Goal: Task Accomplishment & Management: Manage account settings

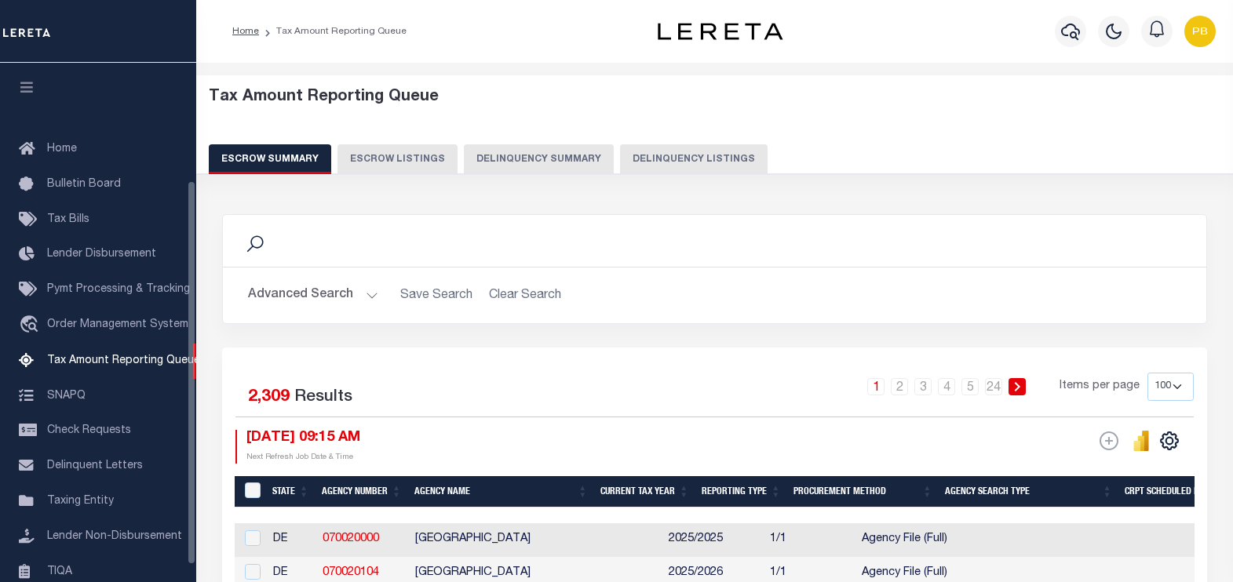
select select "100"
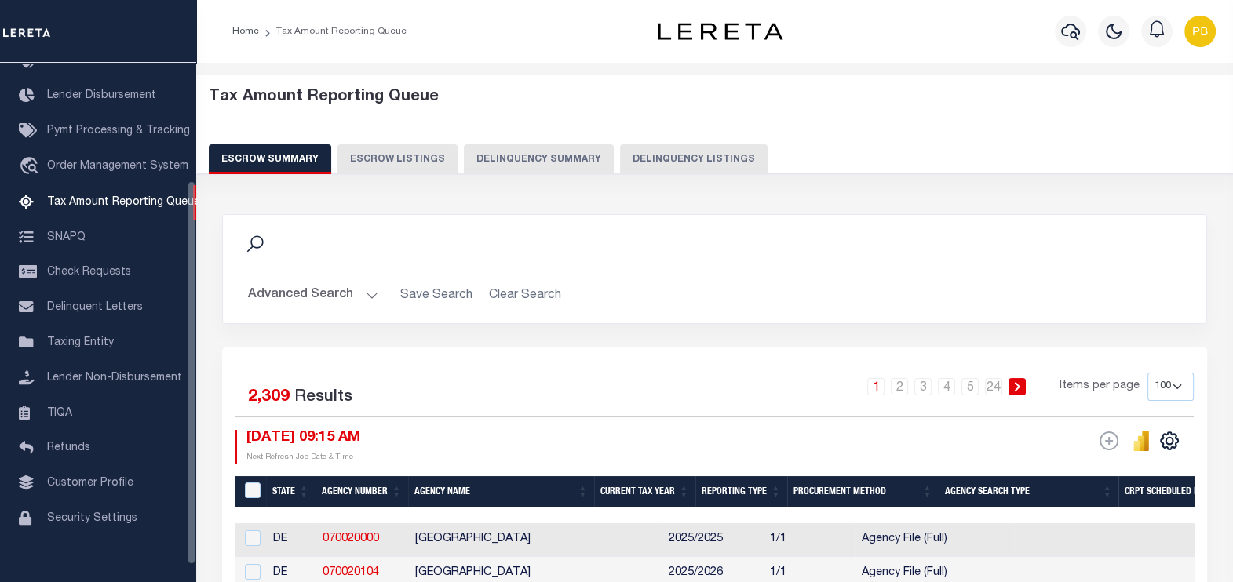
click at [696, 159] on button "Delinquency Listings" at bounding box center [694, 159] width 148 height 30
select select
select select "100"
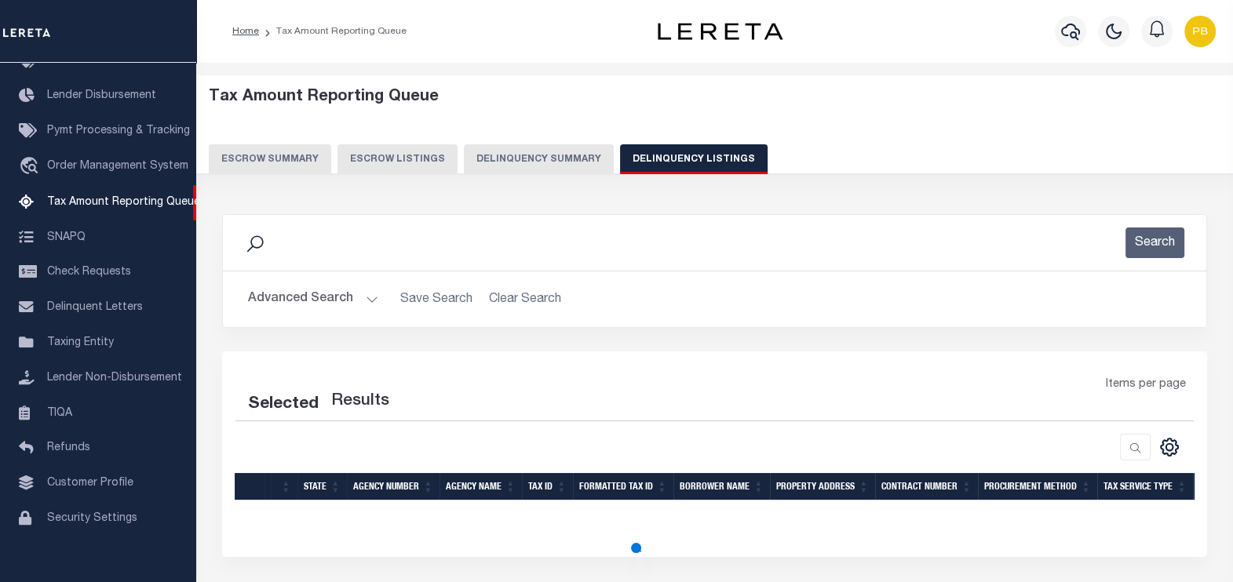
select select "100"
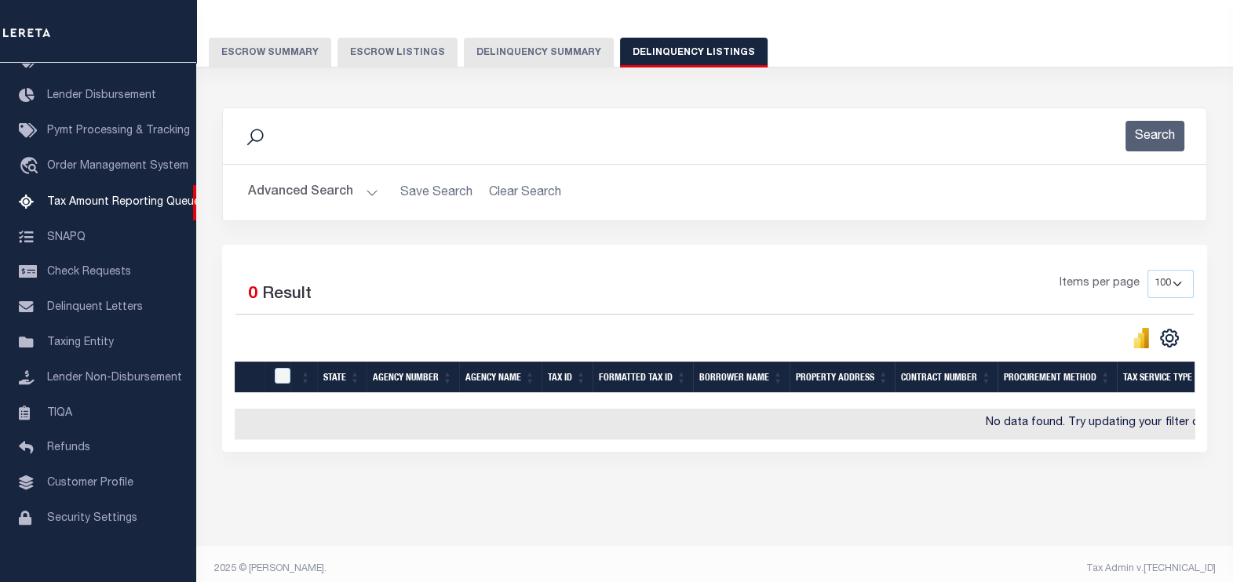
scroll to position [129, 0]
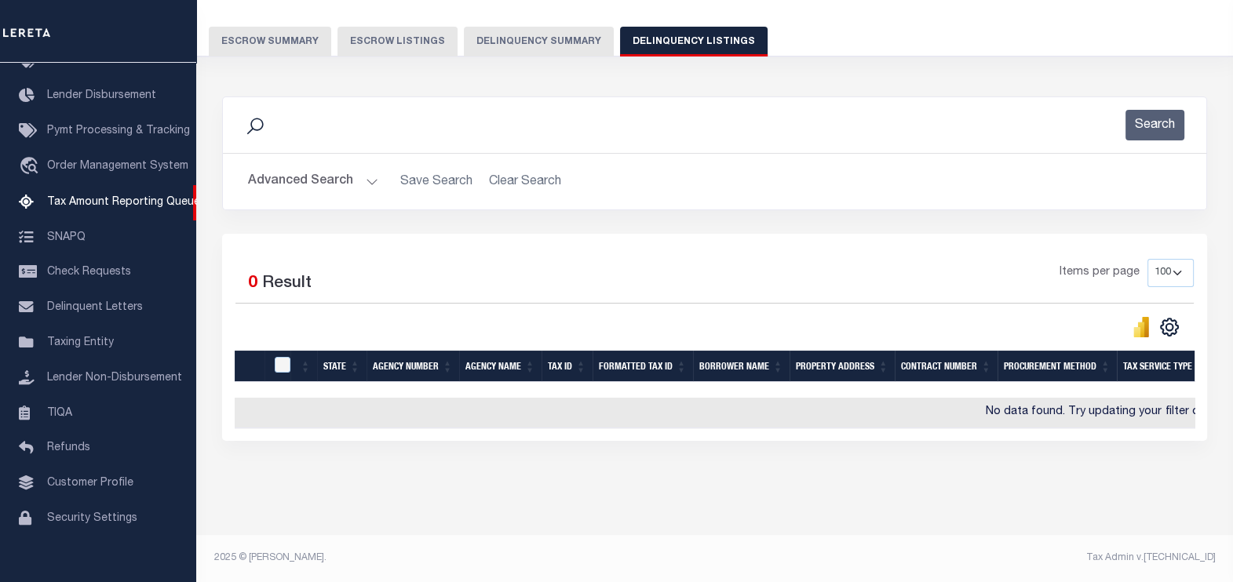
click at [365, 169] on button "Advanced Search" at bounding box center [313, 181] width 130 height 31
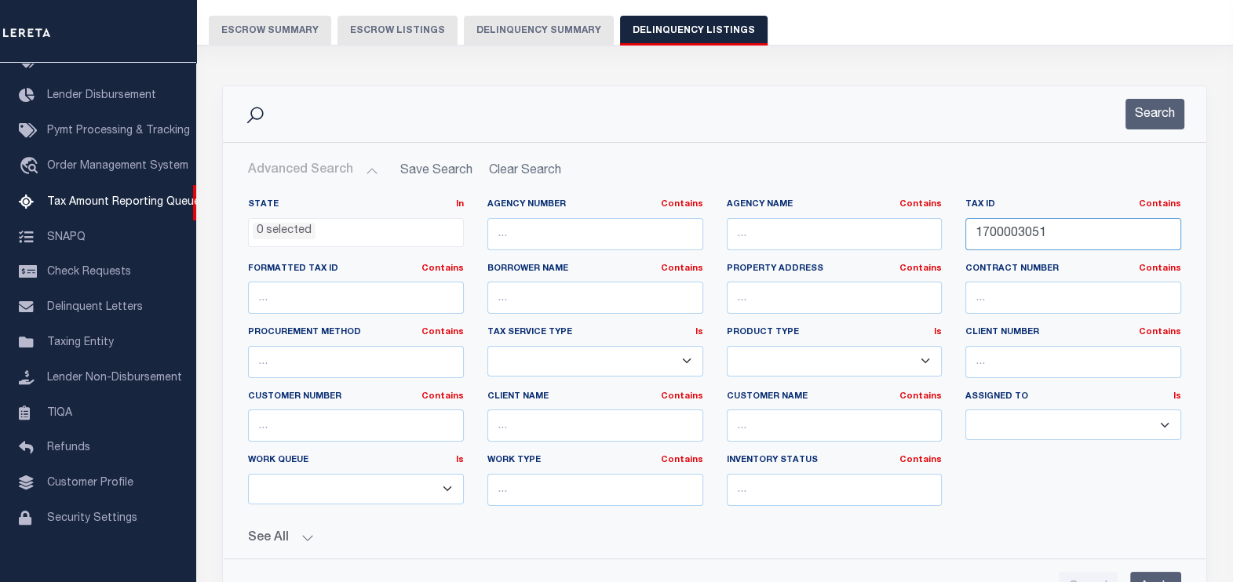
click at [1049, 228] on input "1700003051" at bounding box center [1073, 234] width 216 height 32
paste input "3"
type input "1700003053"
click at [1169, 111] on button "Search" at bounding box center [1154, 114] width 59 height 31
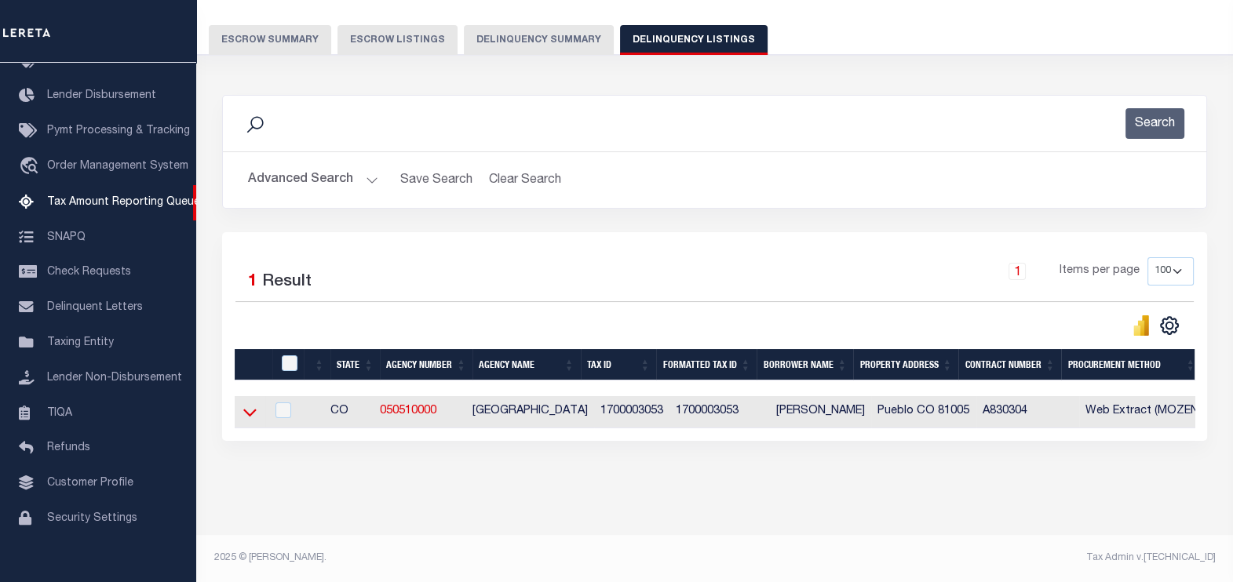
click at [251, 406] on icon at bounding box center [249, 412] width 13 height 16
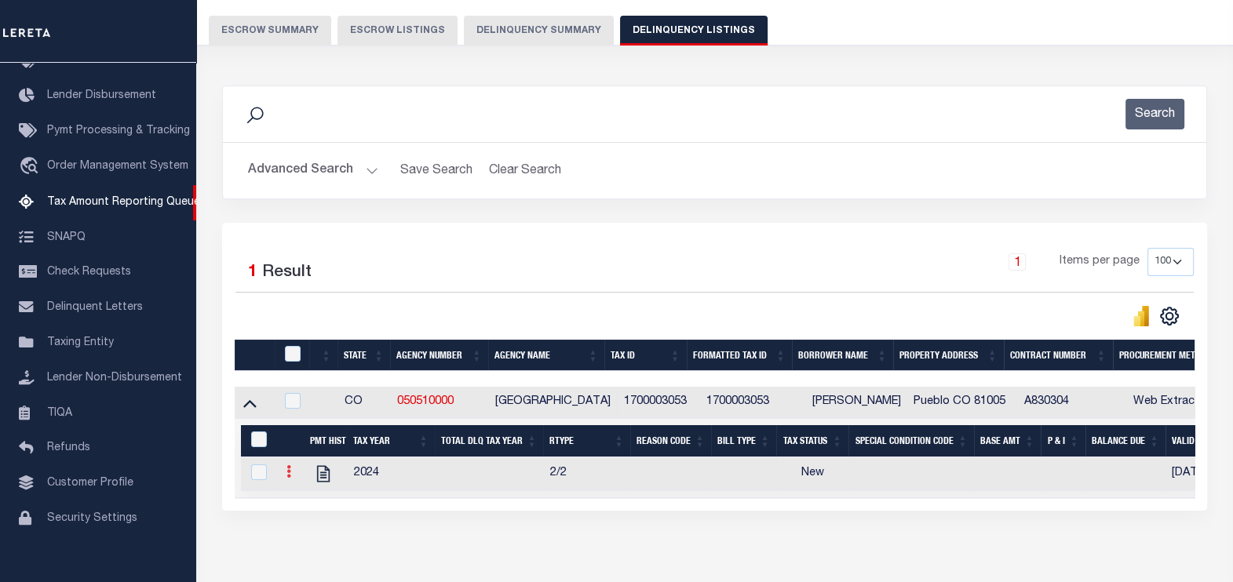
click at [289, 476] on icon at bounding box center [288, 471] width 5 height 13
click at [304, 498] on img "" at bounding box center [308, 498] width 16 height 16
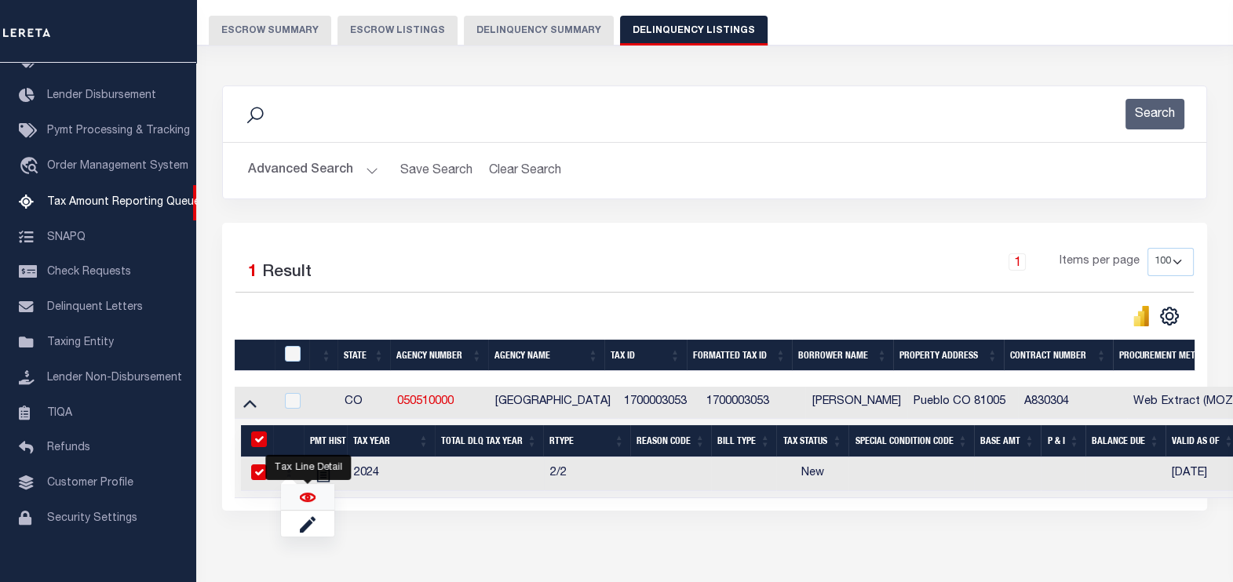
checkbox input "true"
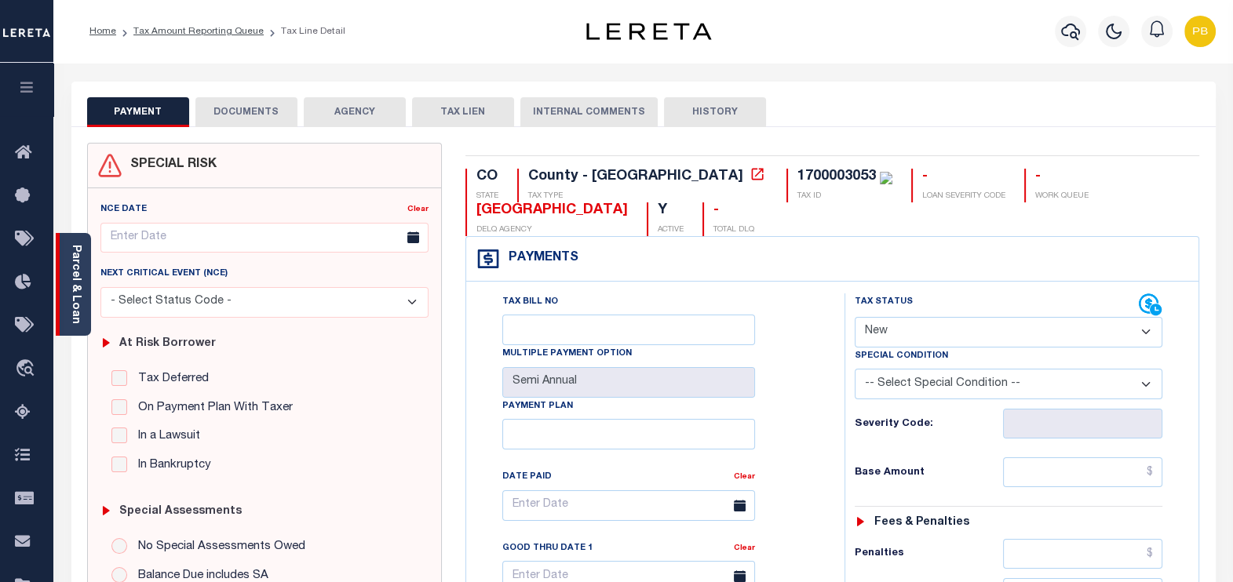
click at [79, 278] on link "Parcel & Loan" at bounding box center [75, 284] width 11 height 79
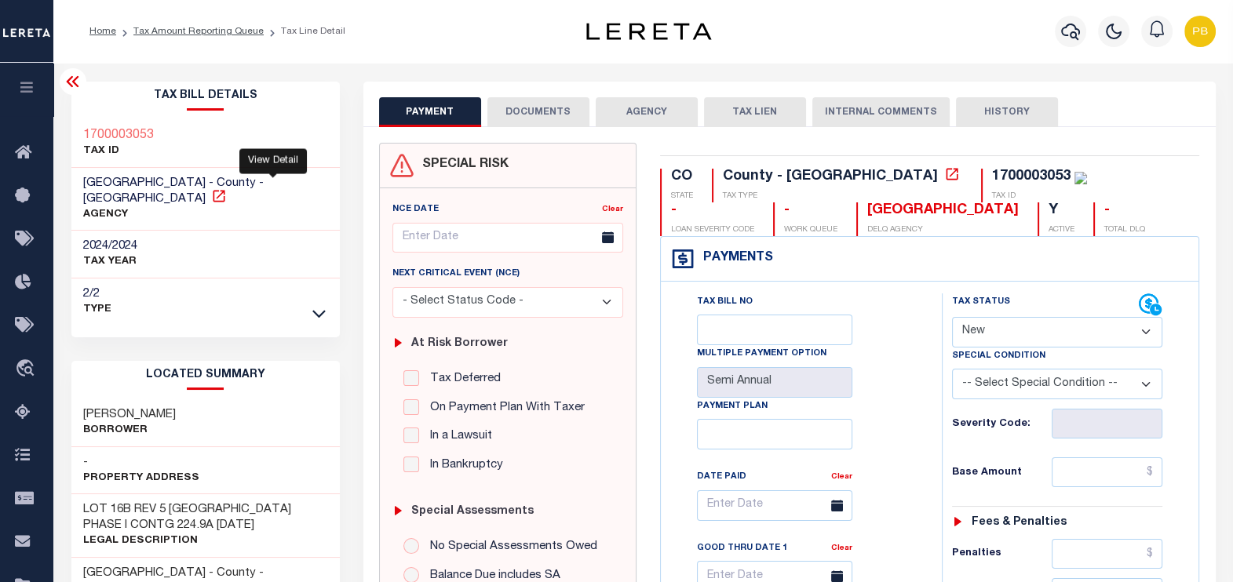
click at [227, 188] on icon at bounding box center [219, 196] width 16 height 16
click at [1002, 337] on select "- Select Status Code - Open Due/Unpaid Paid Incomplete No Tax Due Internal Refu…" at bounding box center [1057, 332] width 211 height 31
select select "PYD"
click at [952, 317] on select "- Select Status Code - Open Due/Unpaid Paid Incomplete No Tax Due Internal Refu…" at bounding box center [1057, 332] width 211 height 31
type input "[DATE]"
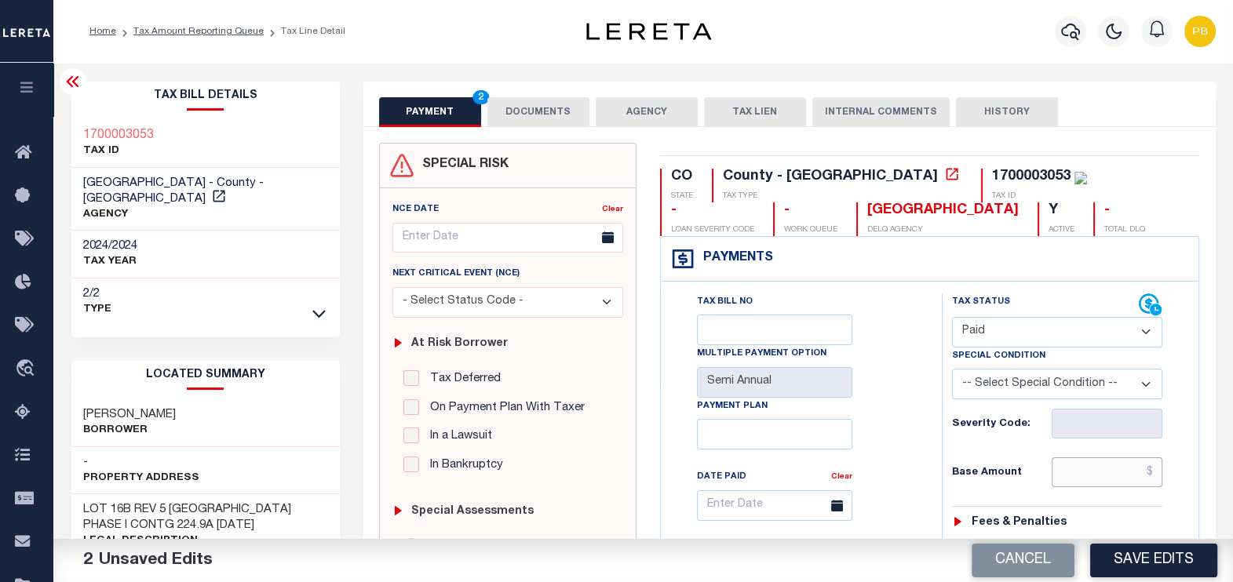
click at [1087, 476] on input "text" at bounding box center [1107, 473] width 111 height 30
click at [577, 188] on div "NCE Date Clear Next Critical Event (NCE)" at bounding box center [508, 456] width 244 height 536
click at [1058, 468] on input "text" at bounding box center [1107, 473] width 111 height 30
paste input "130.67"
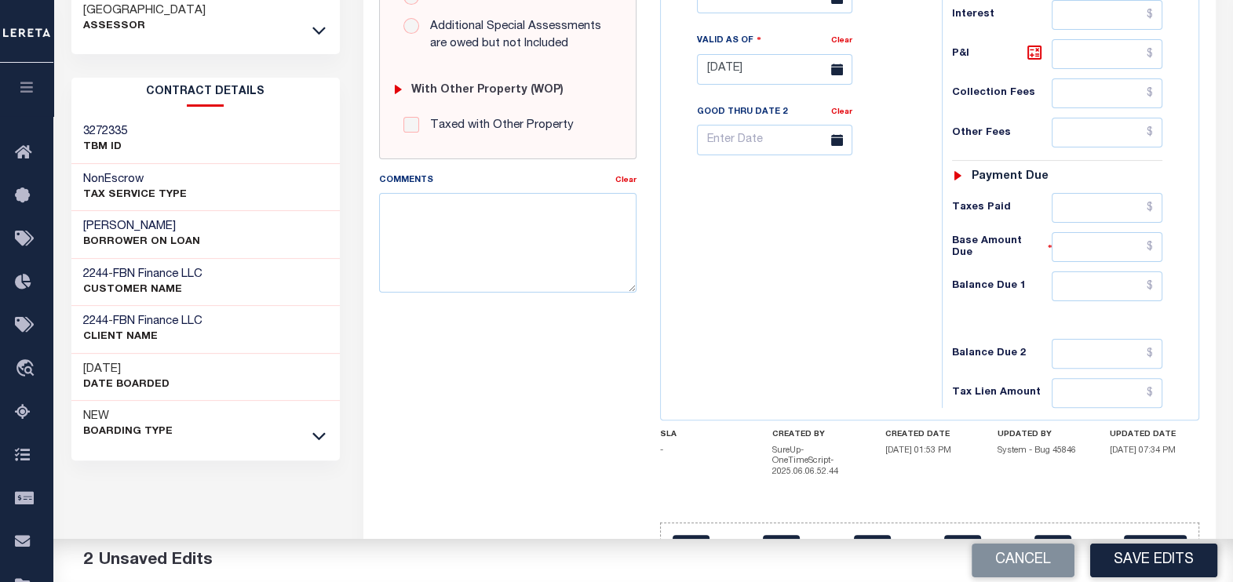
scroll to position [622, 0]
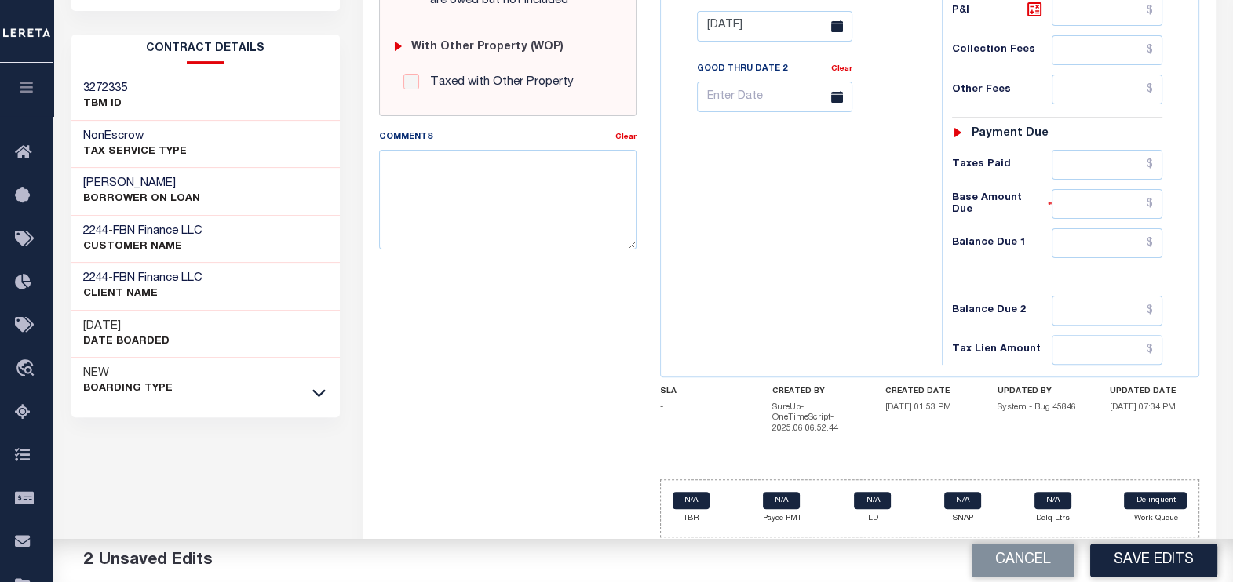
type input "$130.67"
click at [1076, 161] on input "text" at bounding box center [1107, 165] width 111 height 30
paste input "130.67"
type input "$130.67"
click at [1123, 248] on input "text" at bounding box center [1107, 243] width 111 height 30
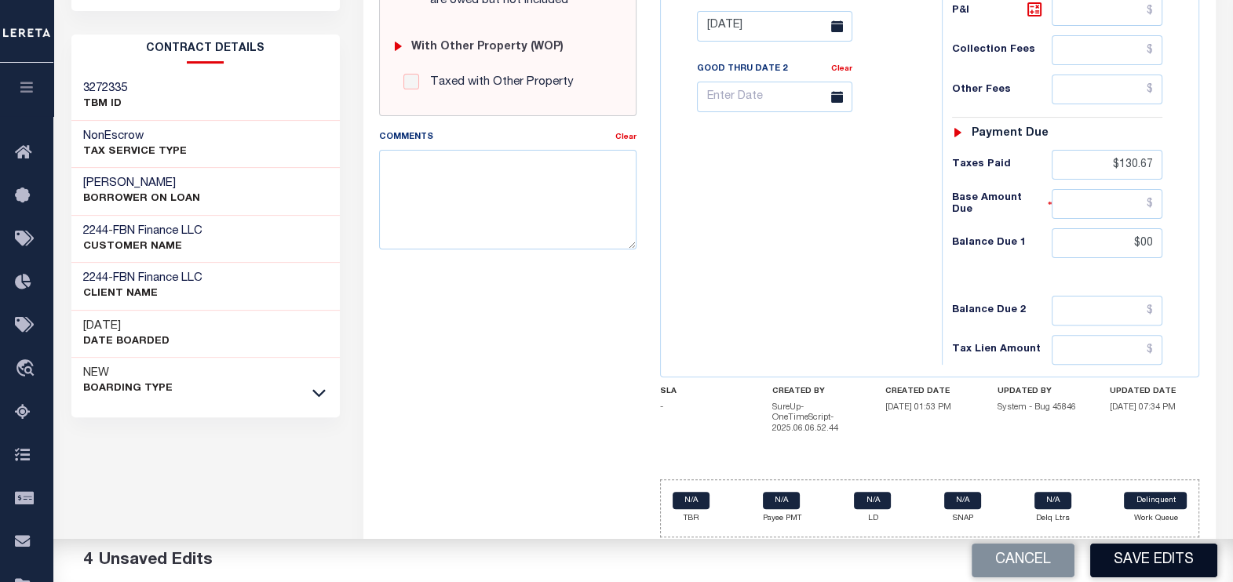
type input "$00.00"
click at [1125, 563] on button "Save Edits" at bounding box center [1153, 561] width 127 height 34
checkbox input "false"
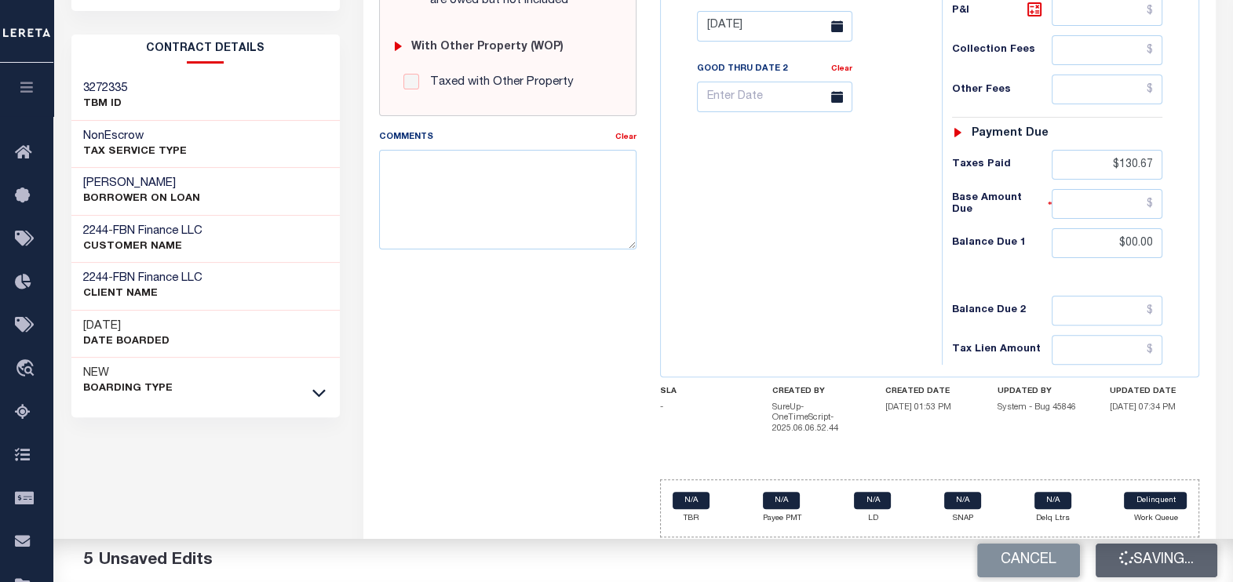
checkbox input "false"
type input "$130.67"
type input "$0"
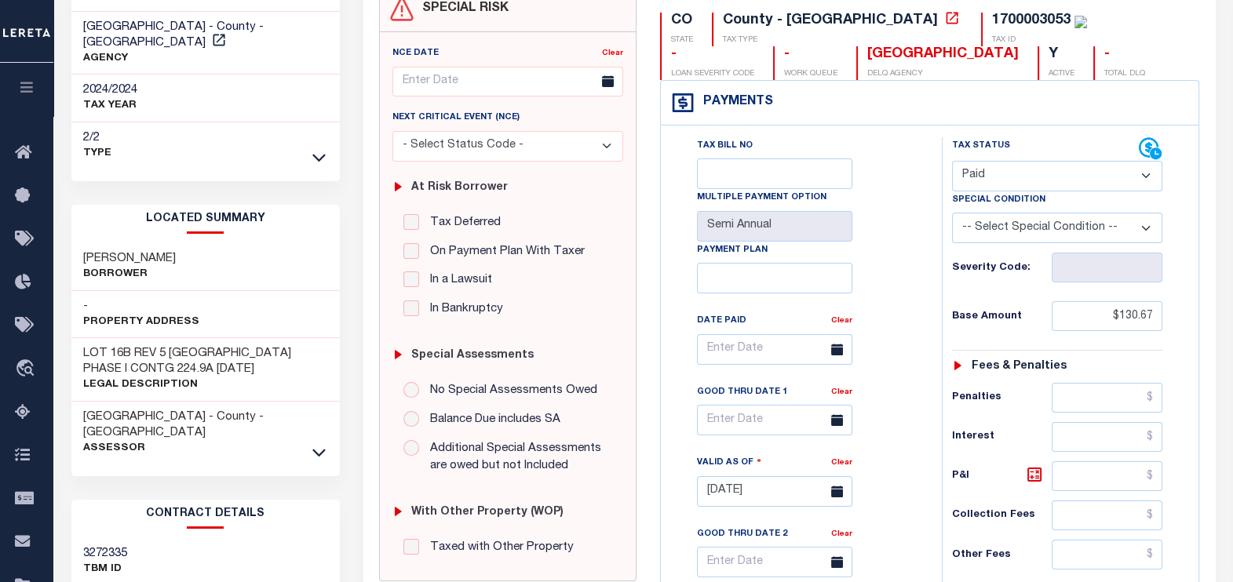
scroll to position [0, 0]
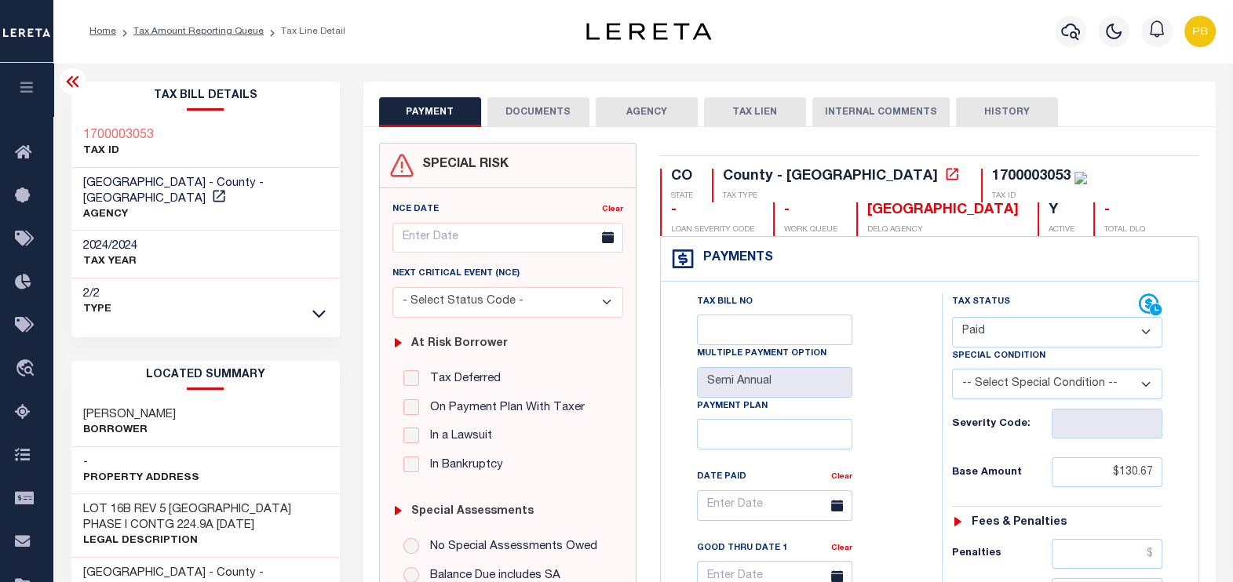
click at [526, 106] on button "DOCUMENTS" at bounding box center [538, 112] width 102 height 30
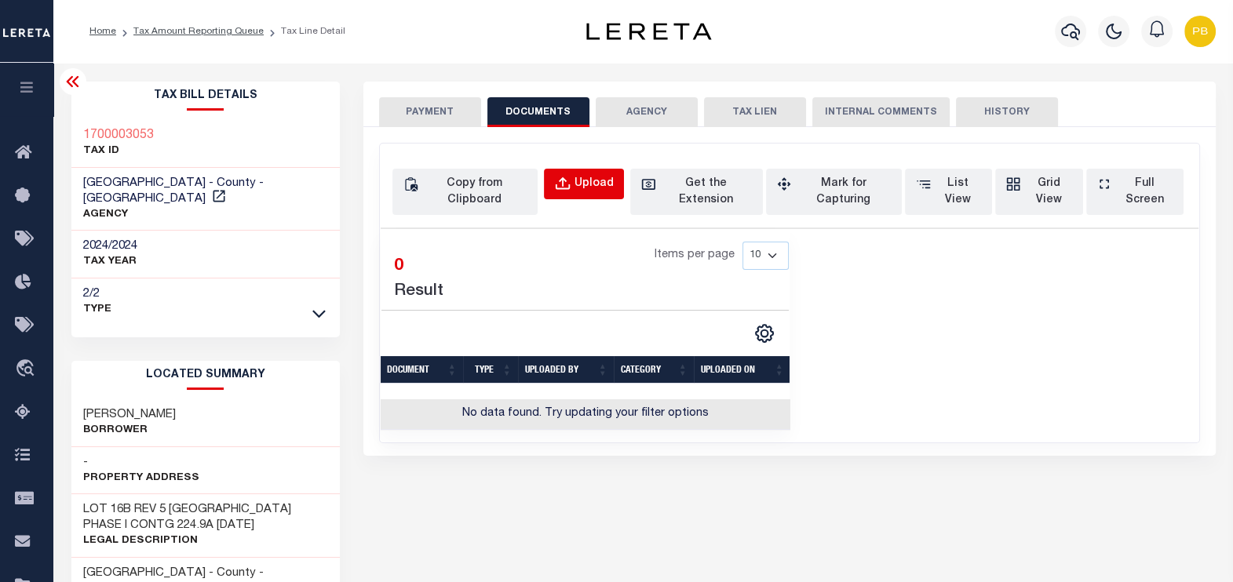
click at [580, 177] on div "Upload" at bounding box center [594, 184] width 39 height 17
select select "POP"
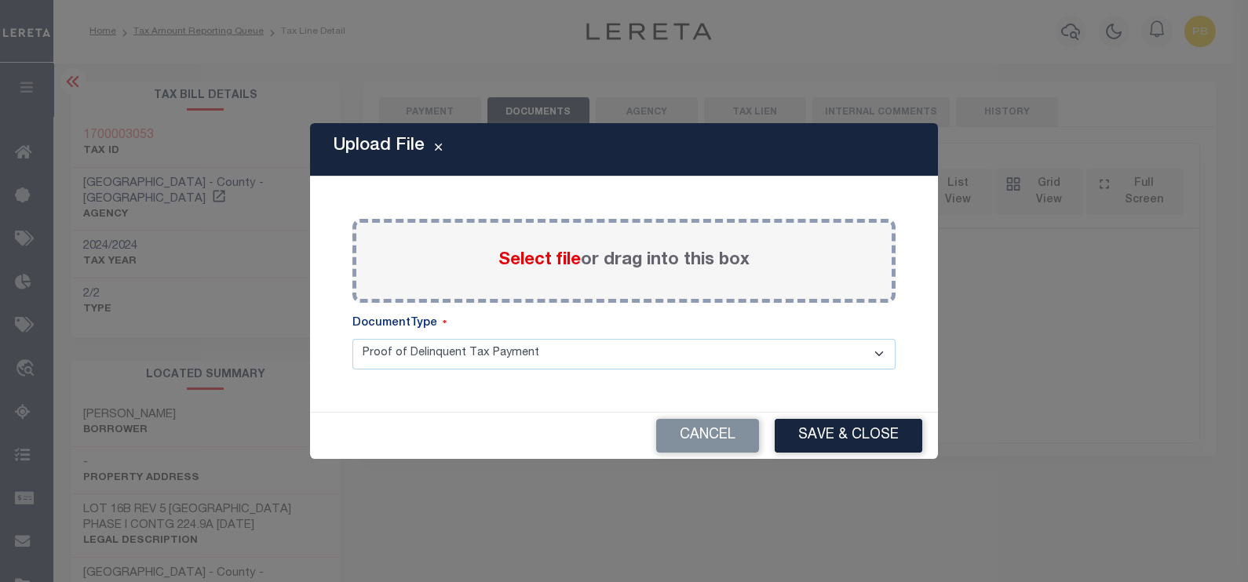
click at [542, 260] on span "Select file" at bounding box center [539, 260] width 82 height 17
click at [0, 0] on input "Select file or drag into this box" at bounding box center [0, 0] width 0 height 0
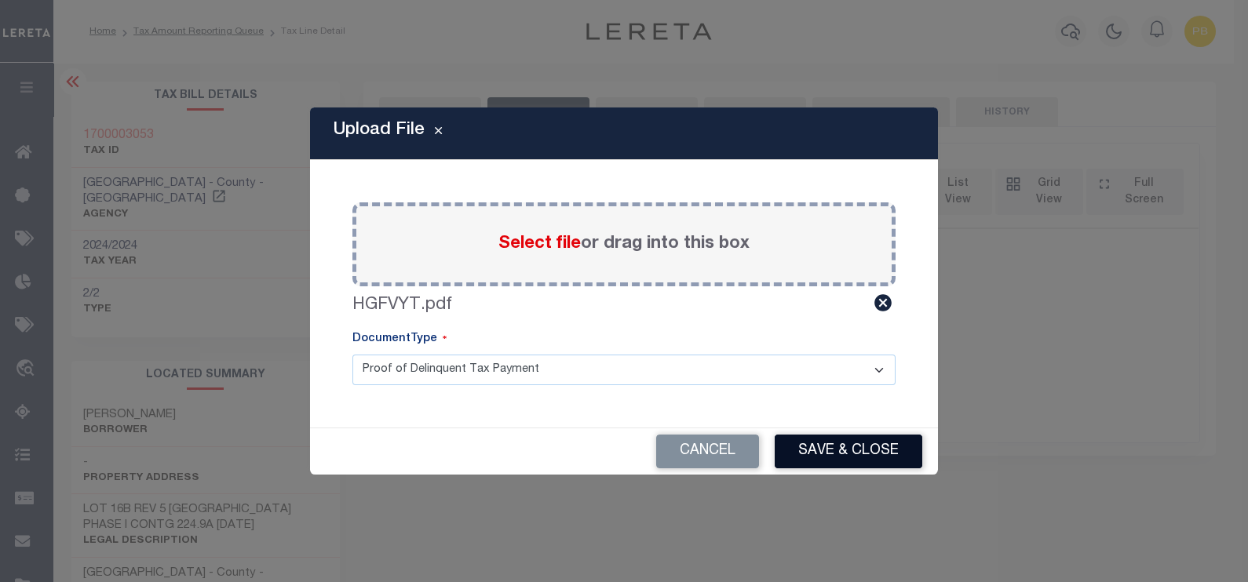
click at [836, 454] on button "Save & Close" at bounding box center [849, 452] width 148 height 34
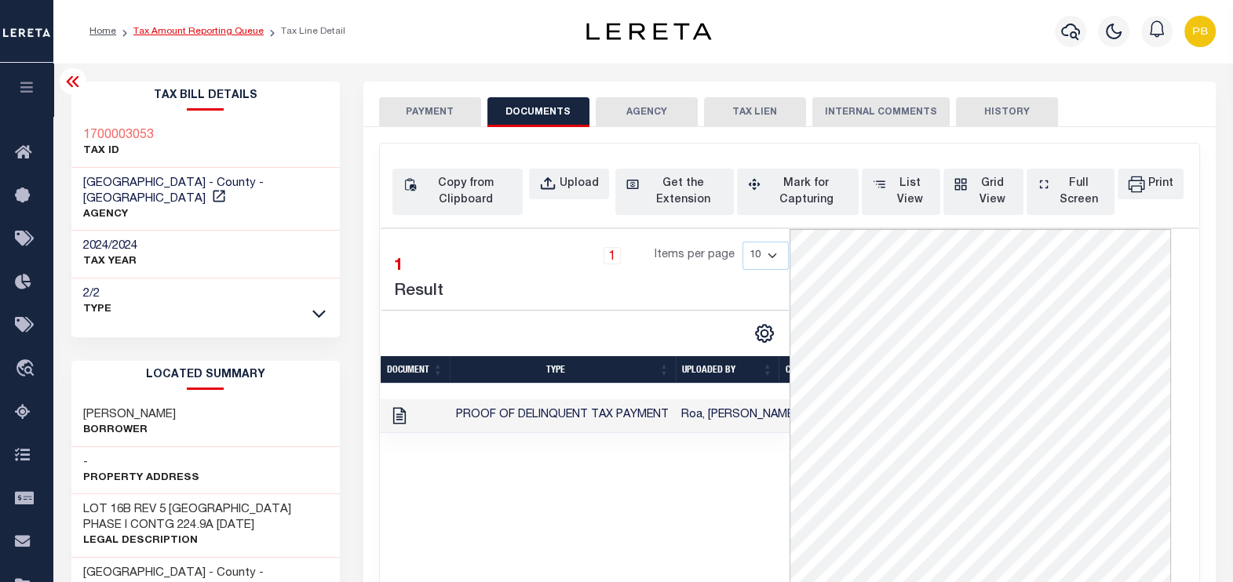
click at [235, 31] on link "Tax Amount Reporting Queue" at bounding box center [198, 31] width 130 height 9
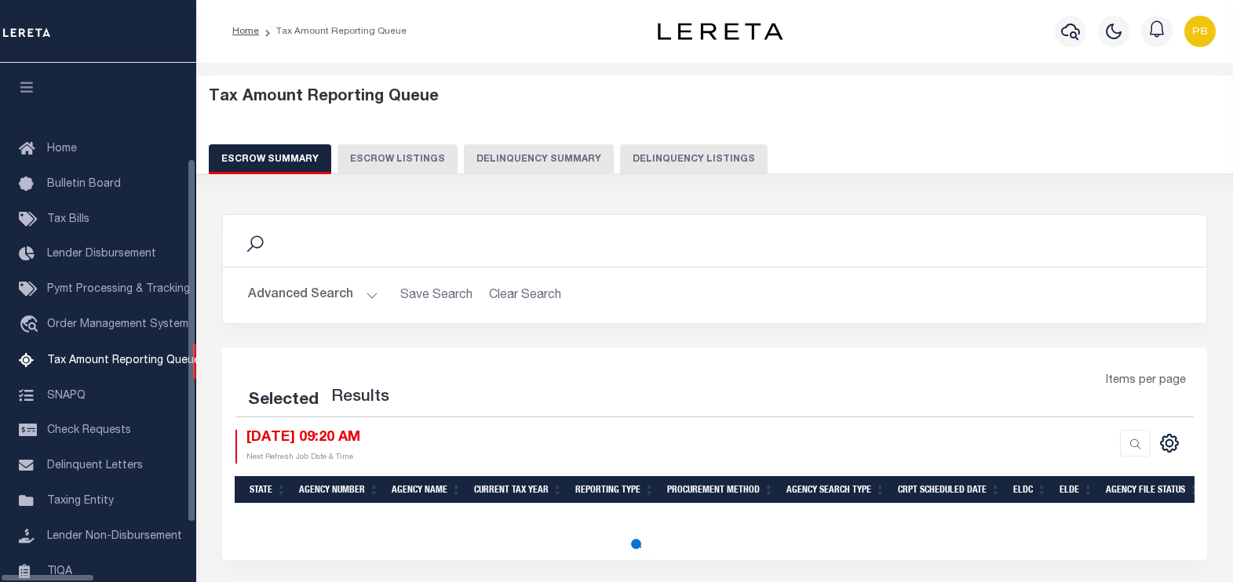
select select "100"
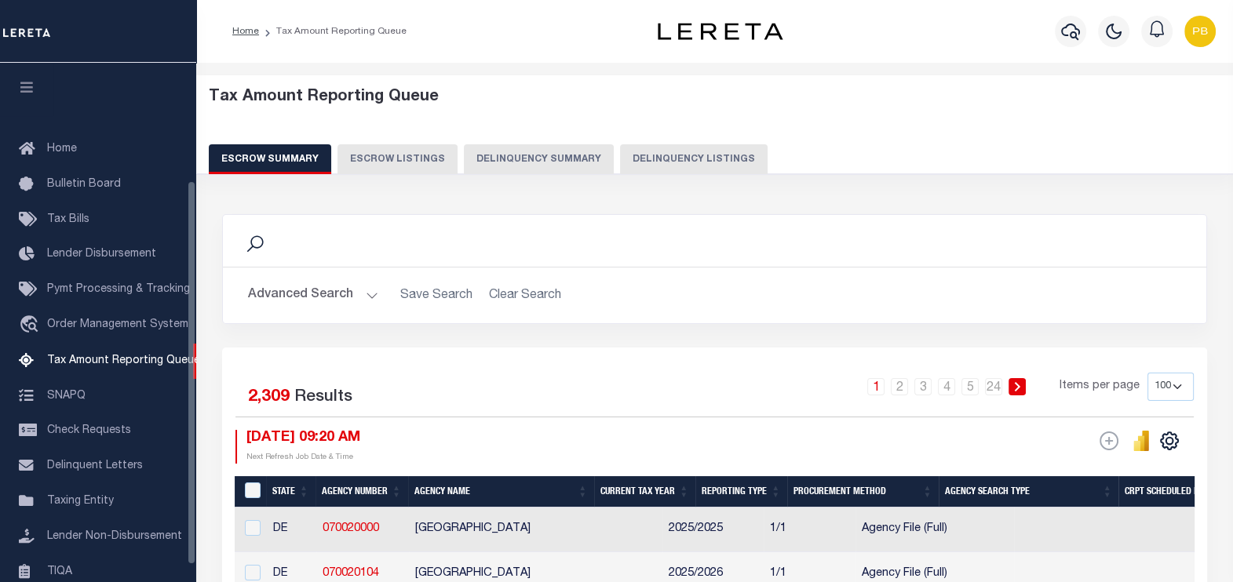
scroll to position [159, 0]
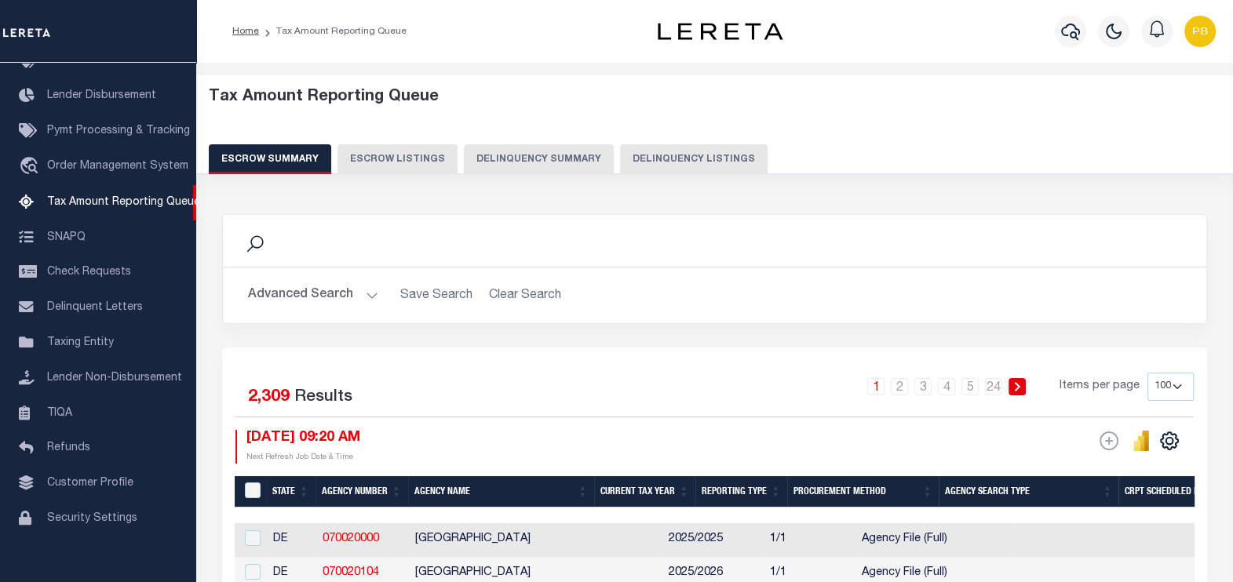
click at [636, 157] on button "Delinquency Listings" at bounding box center [694, 159] width 148 height 30
select select "100"
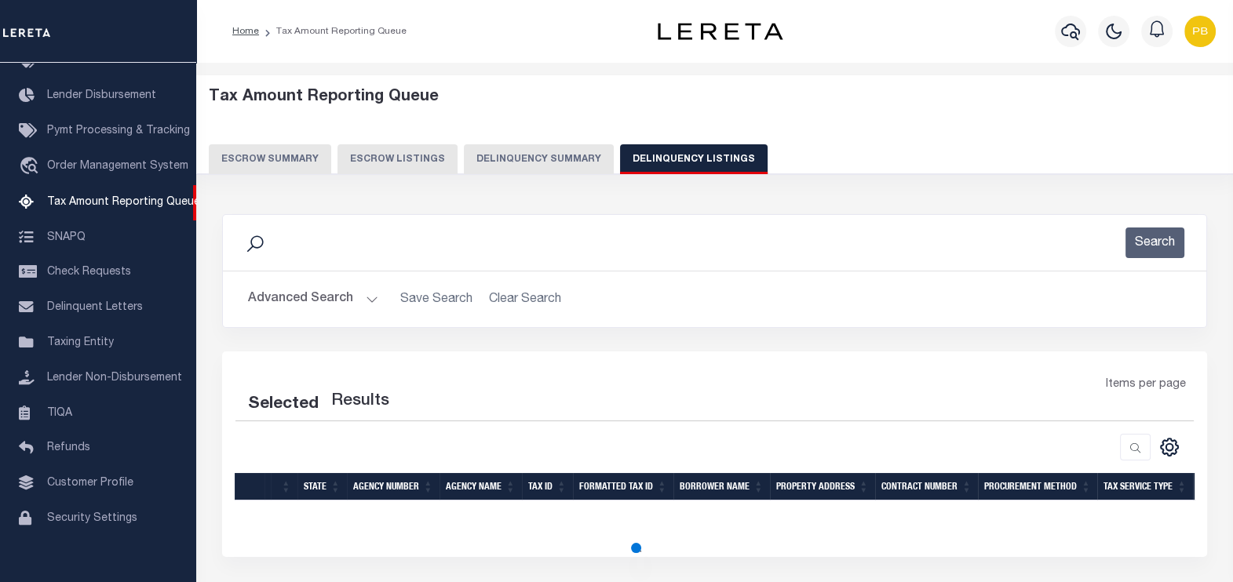
select select "100"
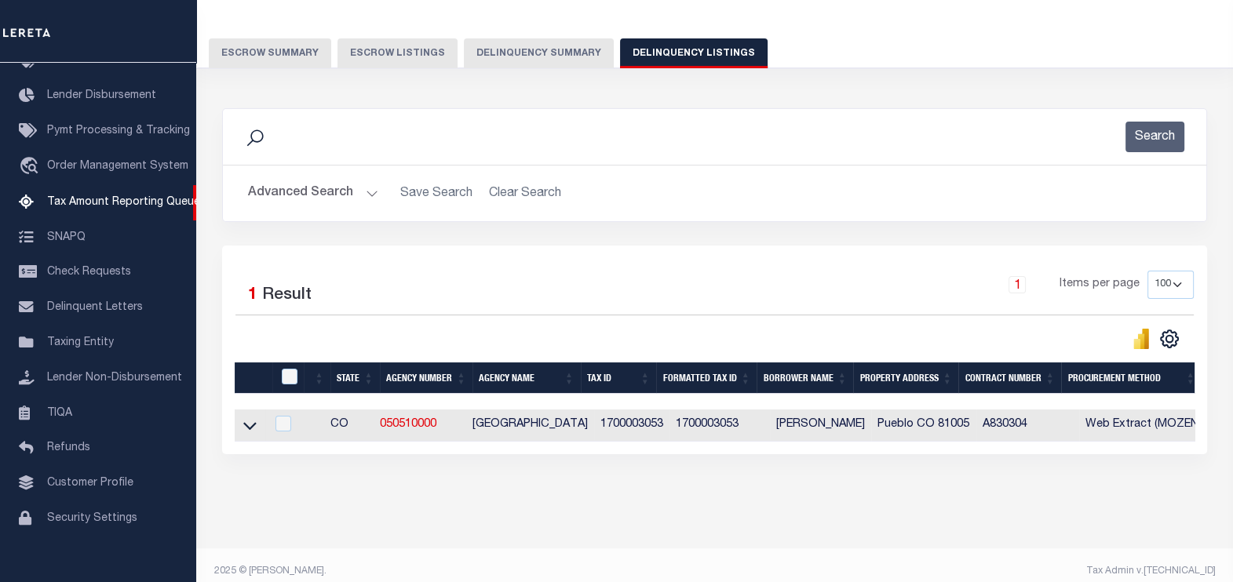
scroll to position [130, 0]
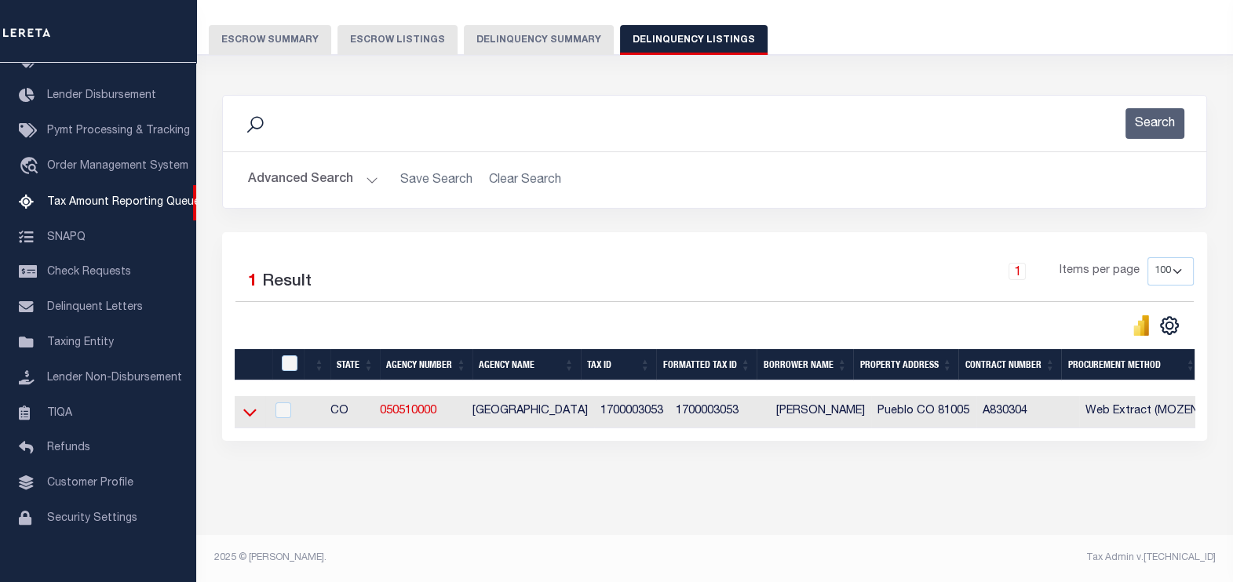
click at [254, 410] on icon at bounding box center [249, 414] width 13 height 8
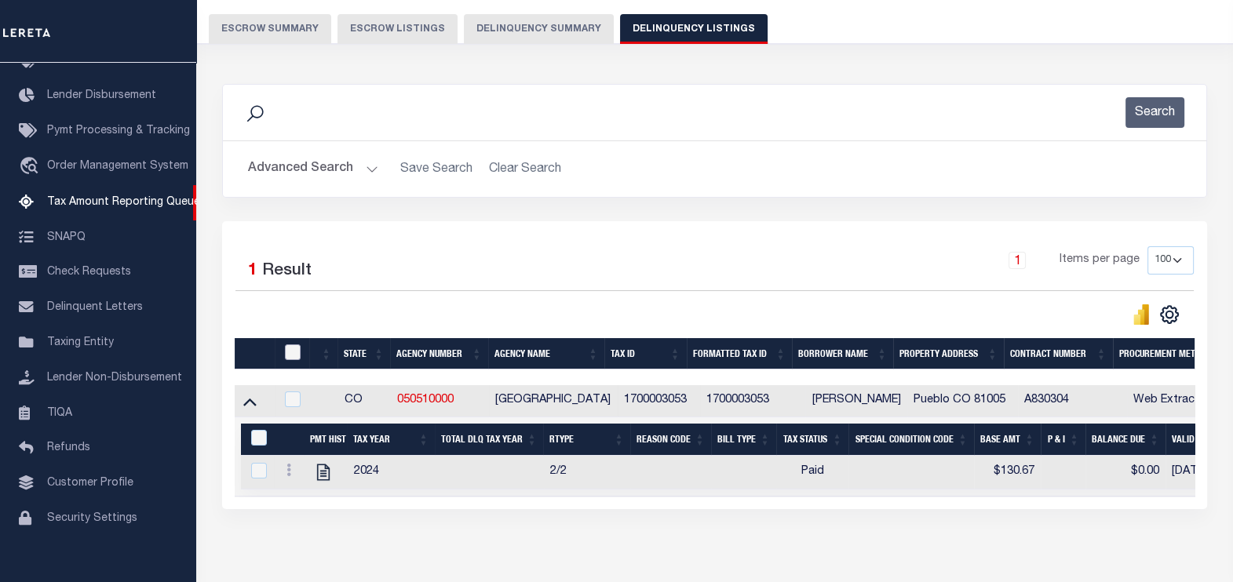
click at [296, 352] on input "checkbox" at bounding box center [293, 353] width 16 height 16
checkbox input "true"
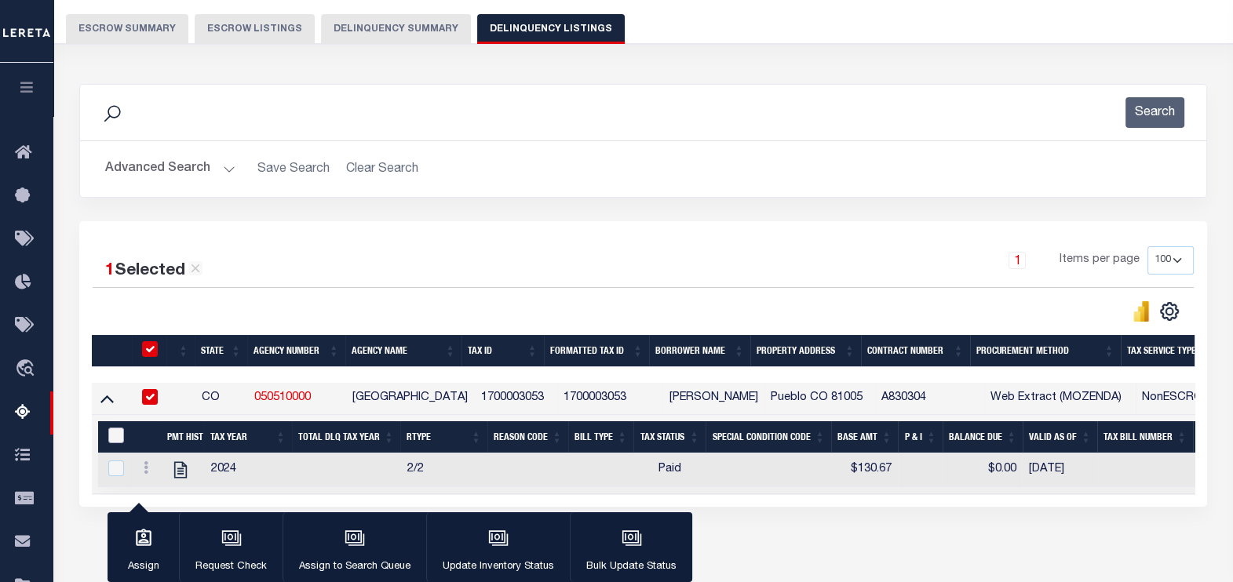
click at [117, 434] on input "&nbsp;" at bounding box center [116, 436] width 16 height 16
checkbox input "true"
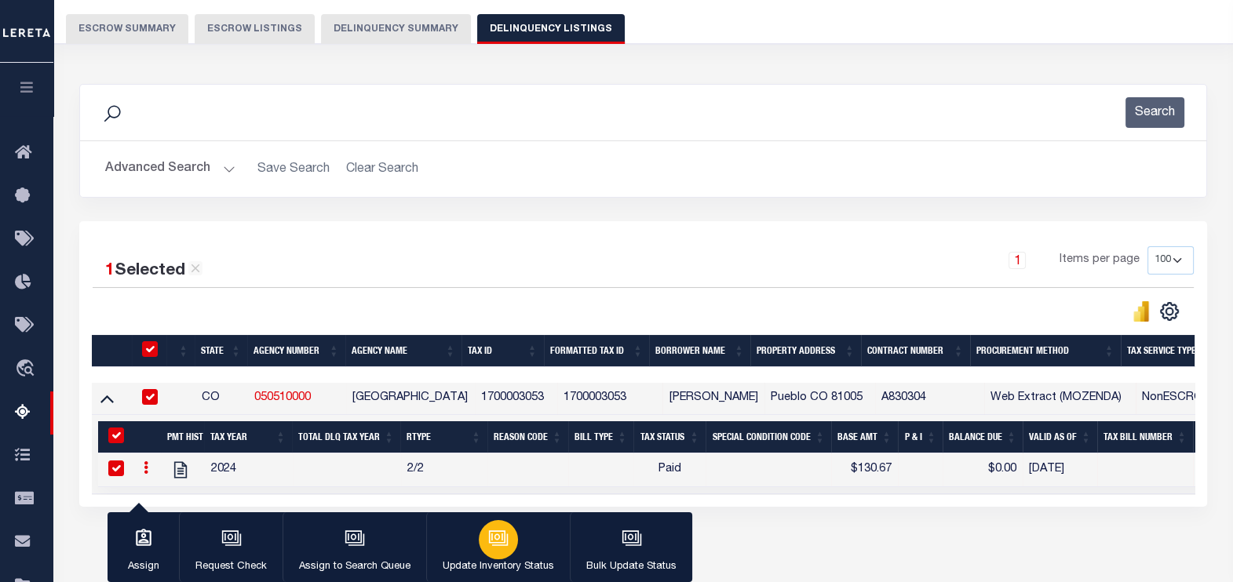
click at [503, 526] on div "button" at bounding box center [498, 539] width 39 height 39
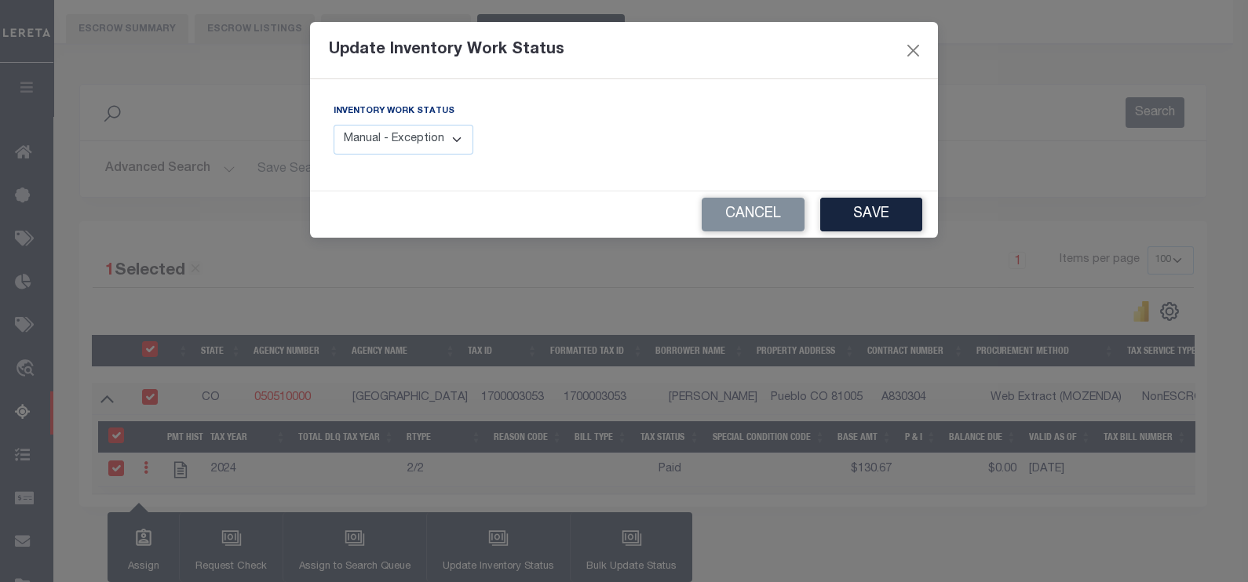
click at [418, 143] on select "Manual - Exception Pended - Awaiting Search Late Add Exception Completed" at bounding box center [404, 140] width 140 height 31
select select "4"
click at [334, 125] on select "Manual - Exception Pended - Awaiting Search Late Add Exception Completed" at bounding box center [404, 140] width 140 height 31
click at [844, 210] on button "Save" at bounding box center [871, 215] width 102 height 34
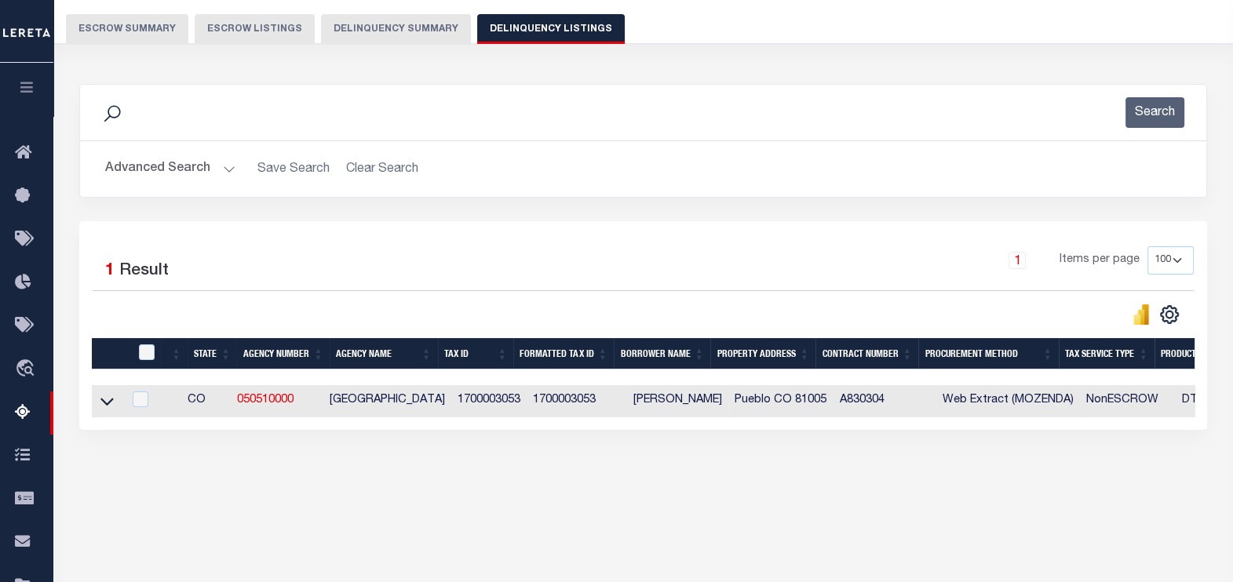
click at [221, 164] on button "Advanced Search" at bounding box center [170, 169] width 130 height 31
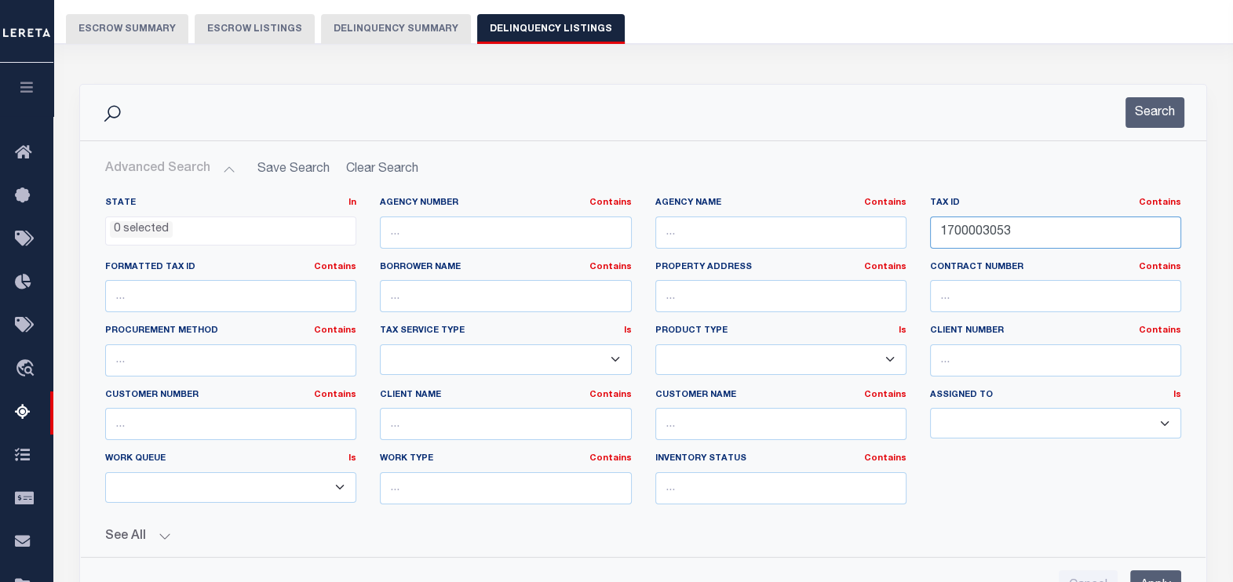
drag, startPoint x: 1025, startPoint y: 231, endPoint x: 848, endPoint y: 232, distance: 176.6
click at [848, 232] on div "State In In AK AL AR AZ CA CO CT DC DE FL GA GU HI IA ID IL IN KS KY LA MA MD M…" at bounding box center [643, 357] width 1100 height 320
paste input "6017"
type input "1700006017"
click at [1146, 107] on button "Search" at bounding box center [1154, 112] width 59 height 31
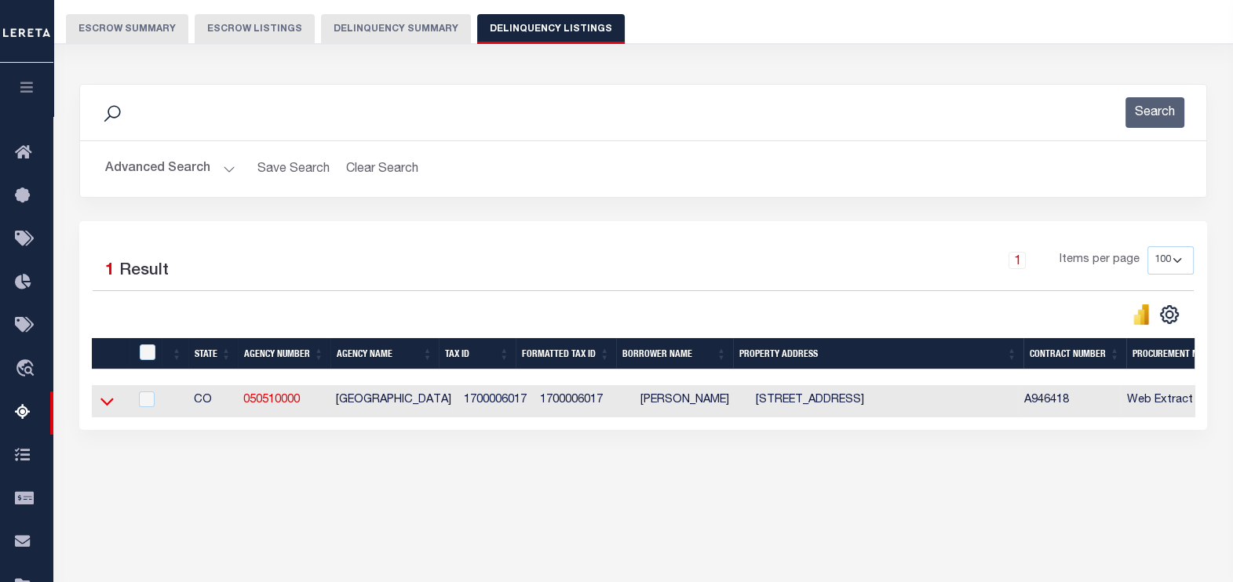
click at [106, 397] on icon at bounding box center [106, 401] width 13 height 16
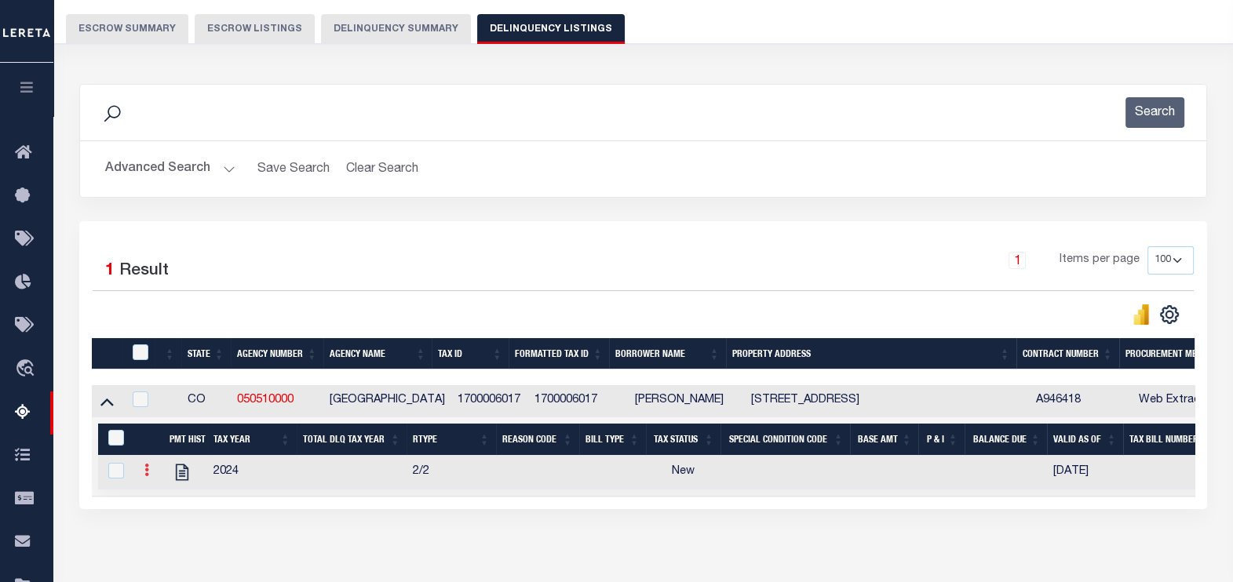
click at [149, 471] on link at bounding box center [146, 472] width 17 height 13
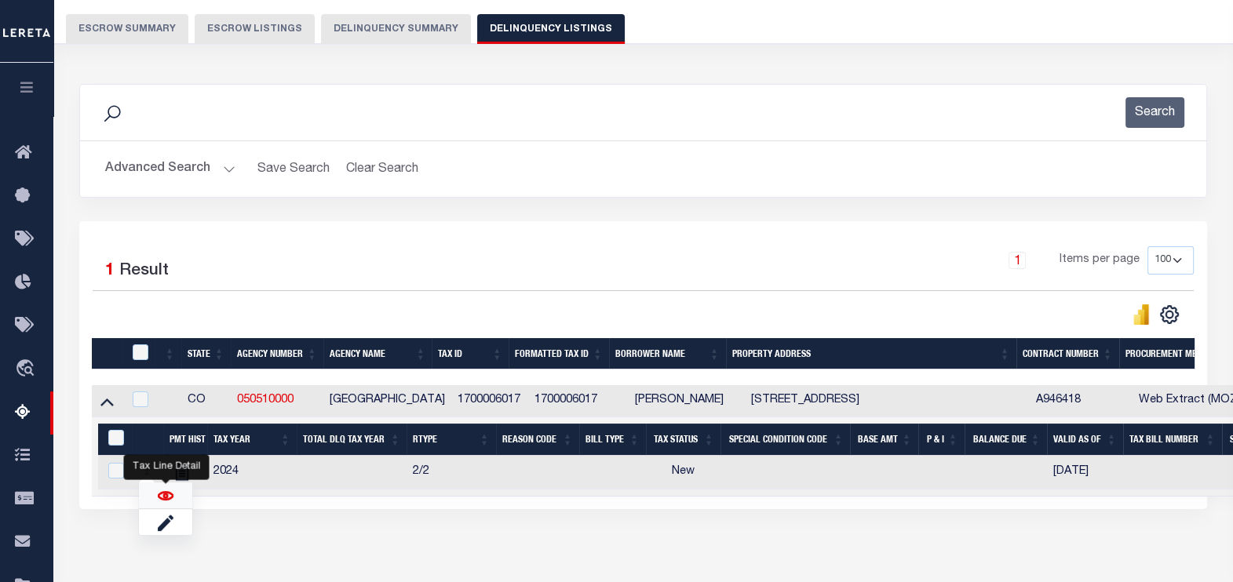
click at [166, 496] on img "" at bounding box center [166, 496] width 16 height 16
checkbox input "true"
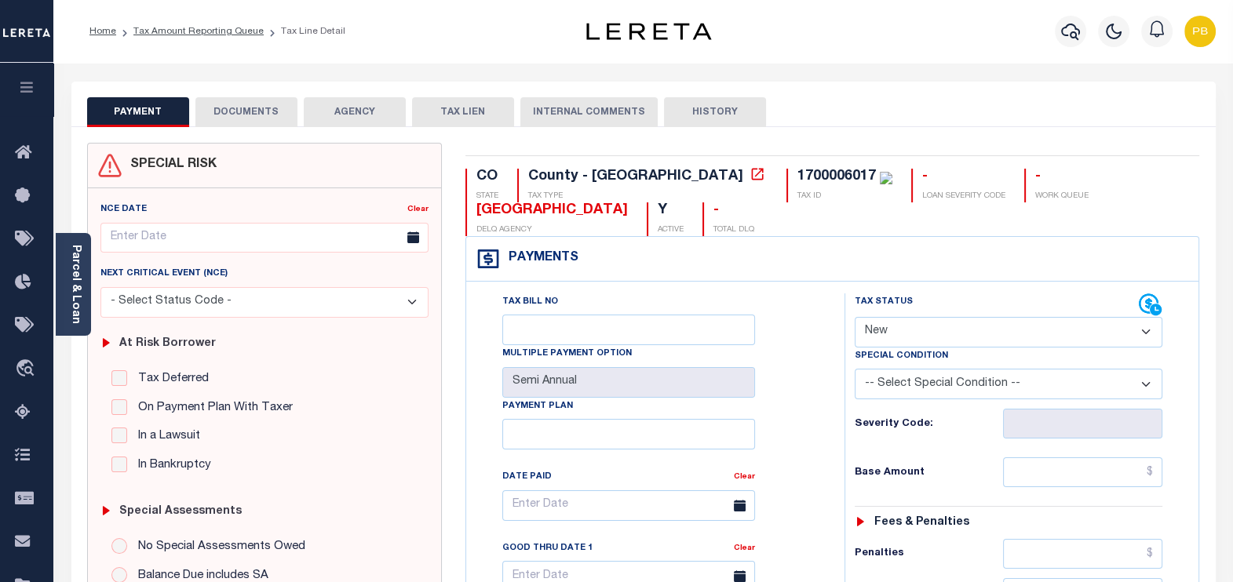
click at [938, 326] on select "- Select Status Code - Open Due/Unpaid Paid Incomplete No Tax Due Internal Refu…" at bounding box center [1009, 332] width 308 height 31
select select "PYD"
click at [855, 317] on select "- Select Status Code - Open Due/Unpaid Paid Incomplete No Tax Due Internal Refu…" at bounding box center [1009, 332] width 308 height 31
type input "[DATE]"
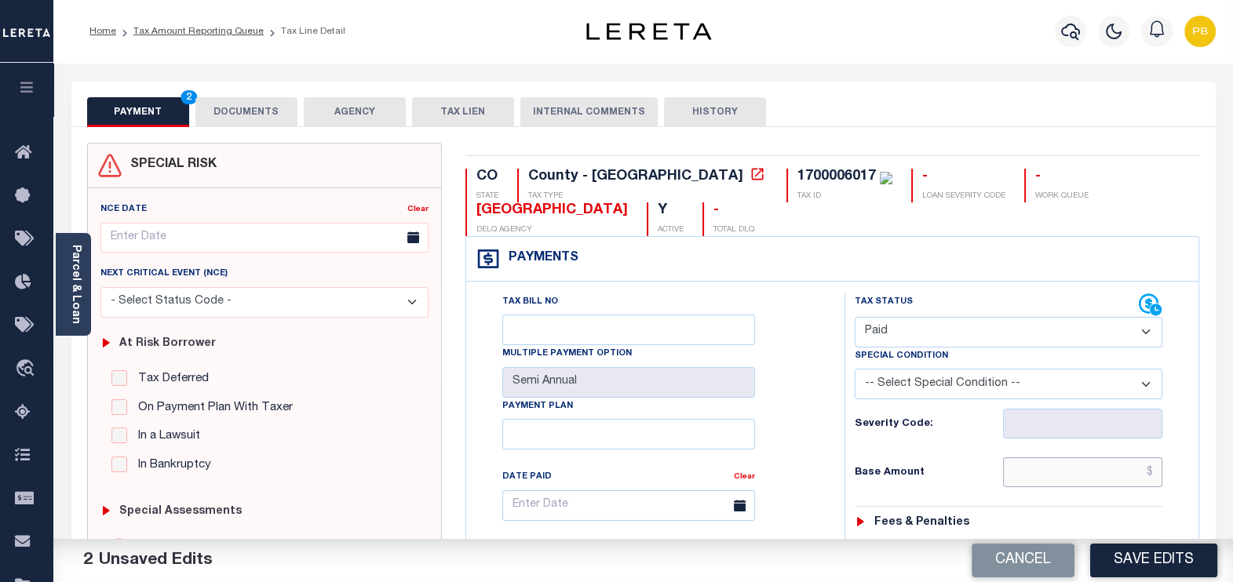
click at [1065, 474] on input "text" at bounding box center [1082, 473] width 159 height 30
paste input "1,257.16"
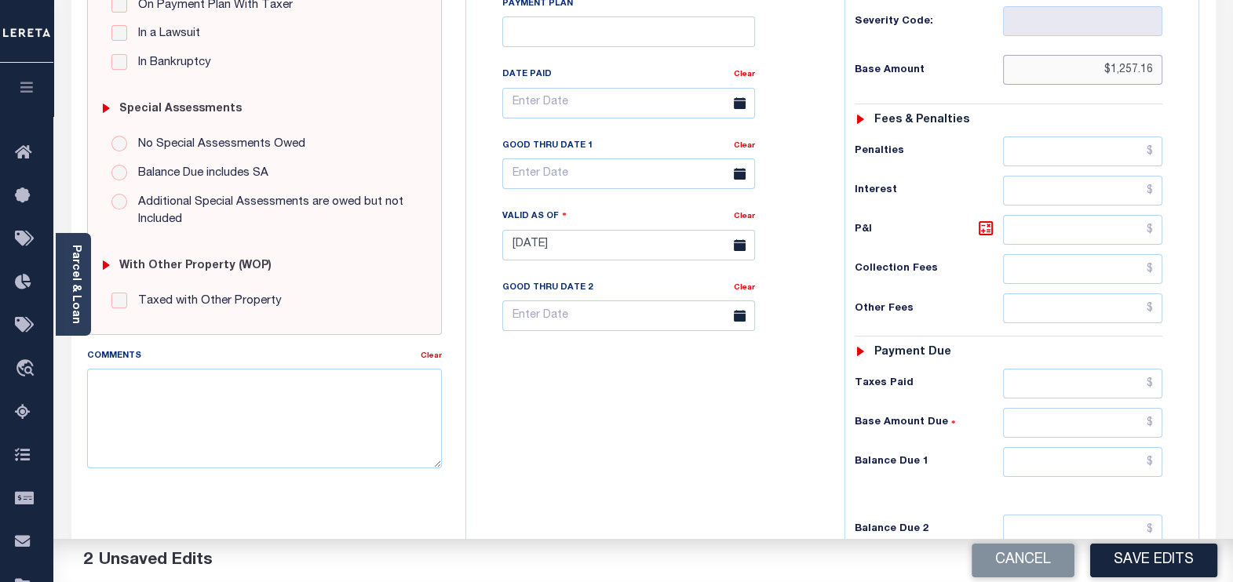
scroll to position [491, 0]
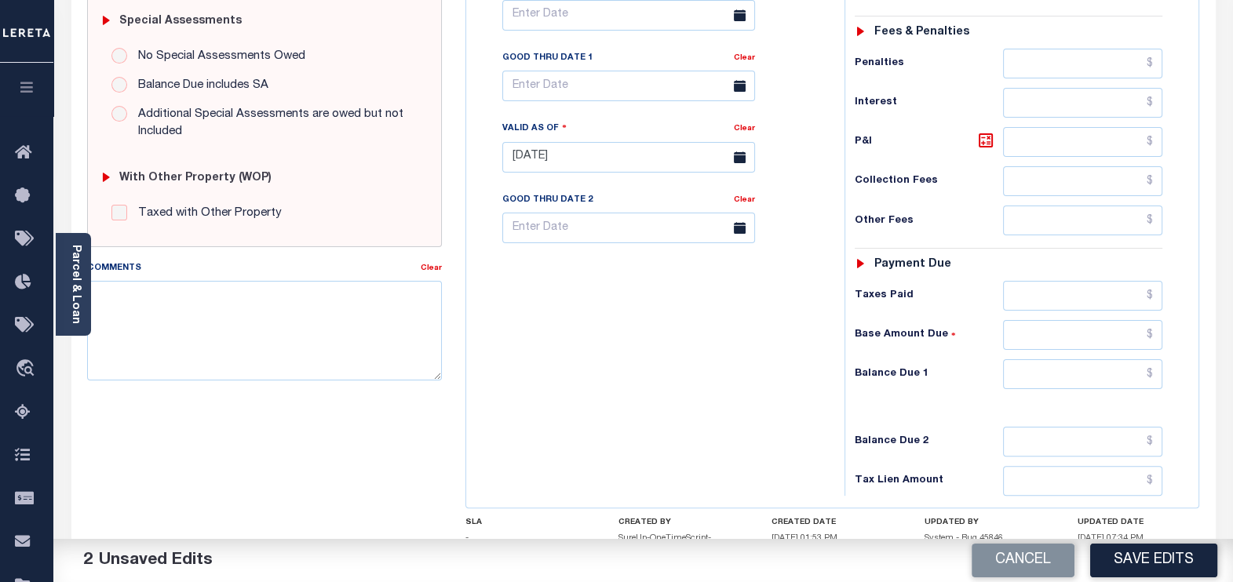
type input "$1,257.16"
click at [1056, 293] on input "text" at bounding box center [1082, 296] width 159 height 30
paste input "1,257.16"
type input "$1,257.16"
click at [1103, 370] on input "text" at bounding box center [1082, 374] width 159 height 30
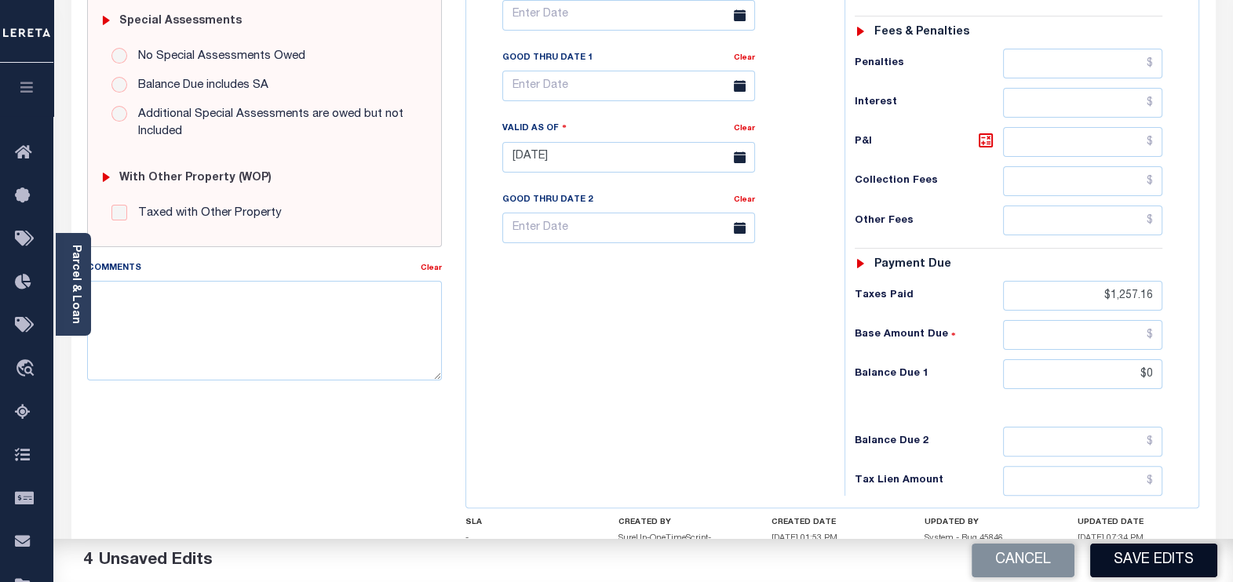
type input "$0.00"
click at [1166, 554] on button "Save Edits" at bounding box center [1153, 561] width 127 height 34
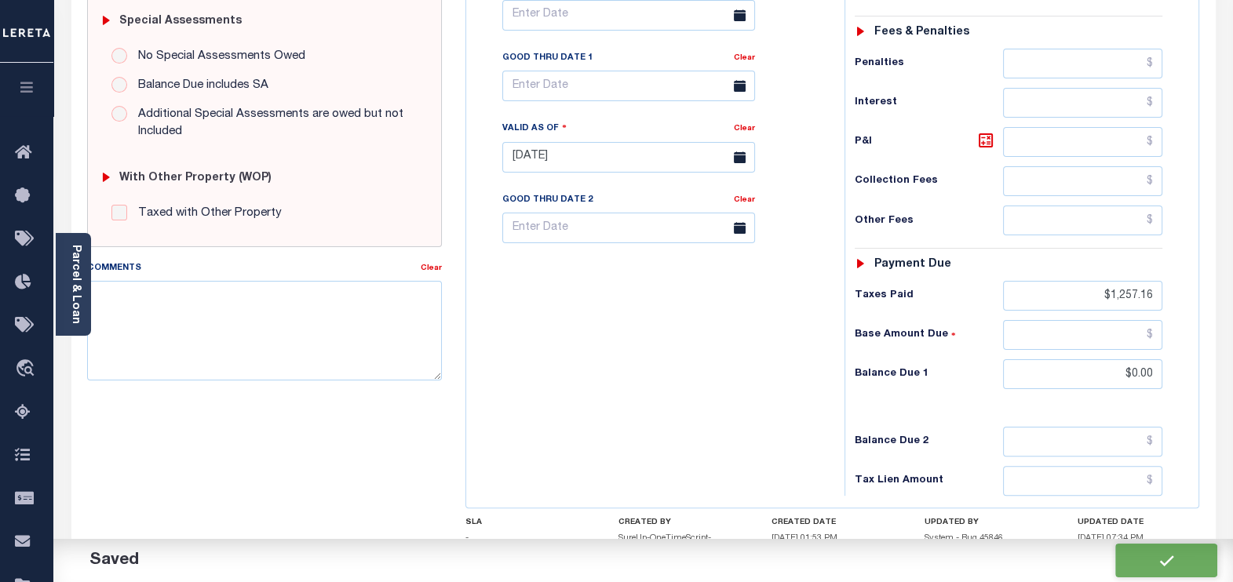
checkbox input "false"
type input "$1,257.16"
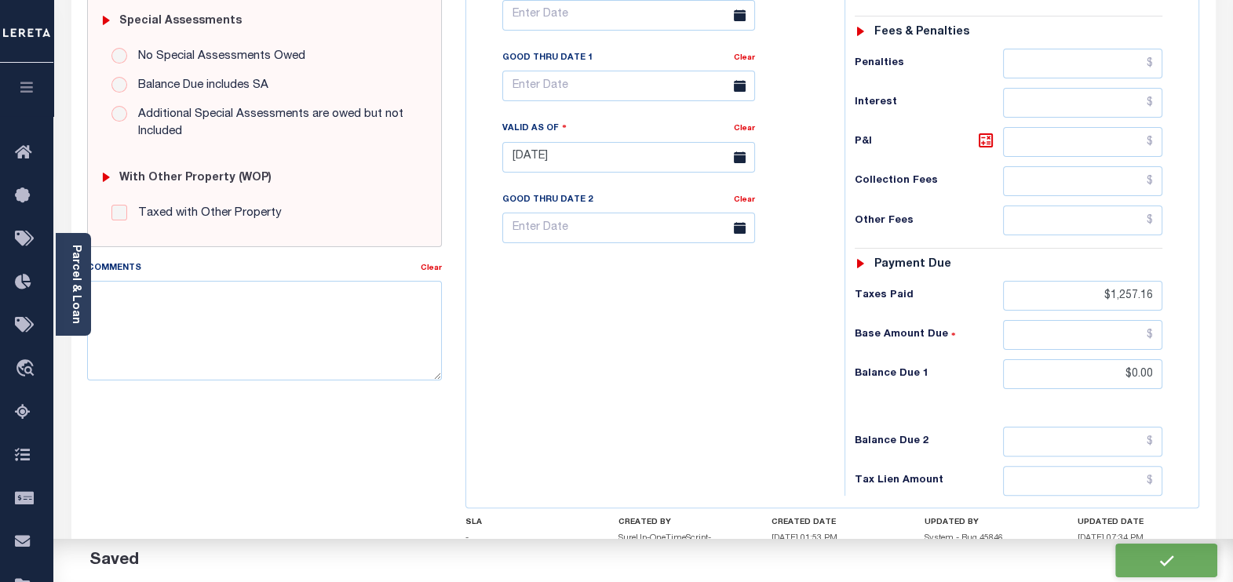
type input "$1,257.16"
type input "$0"
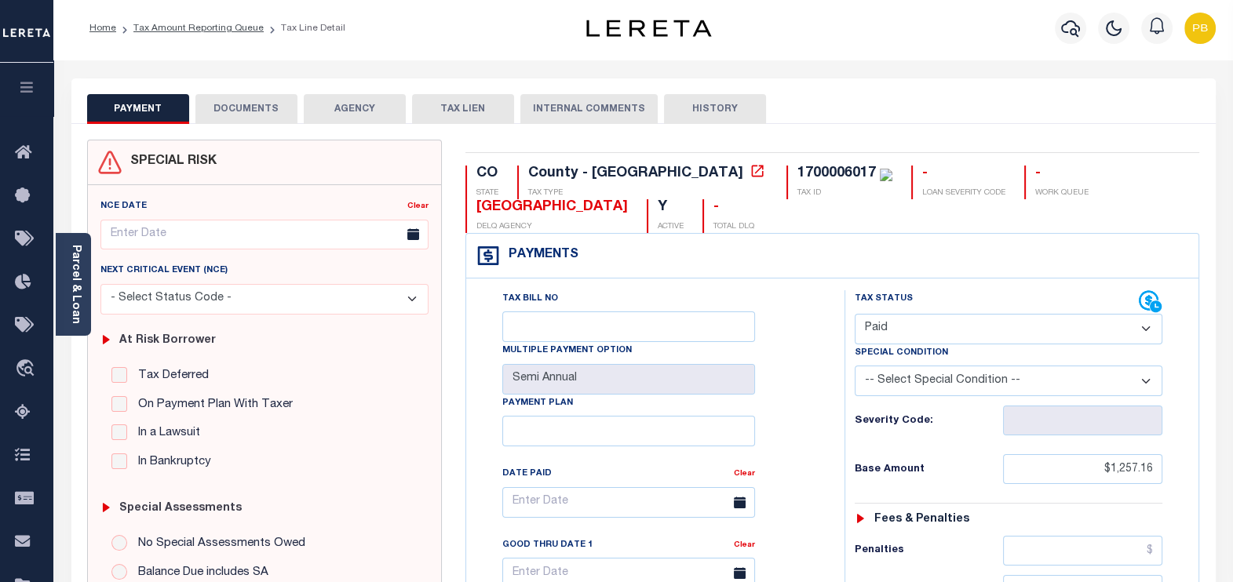
scroll to position [0, 0]
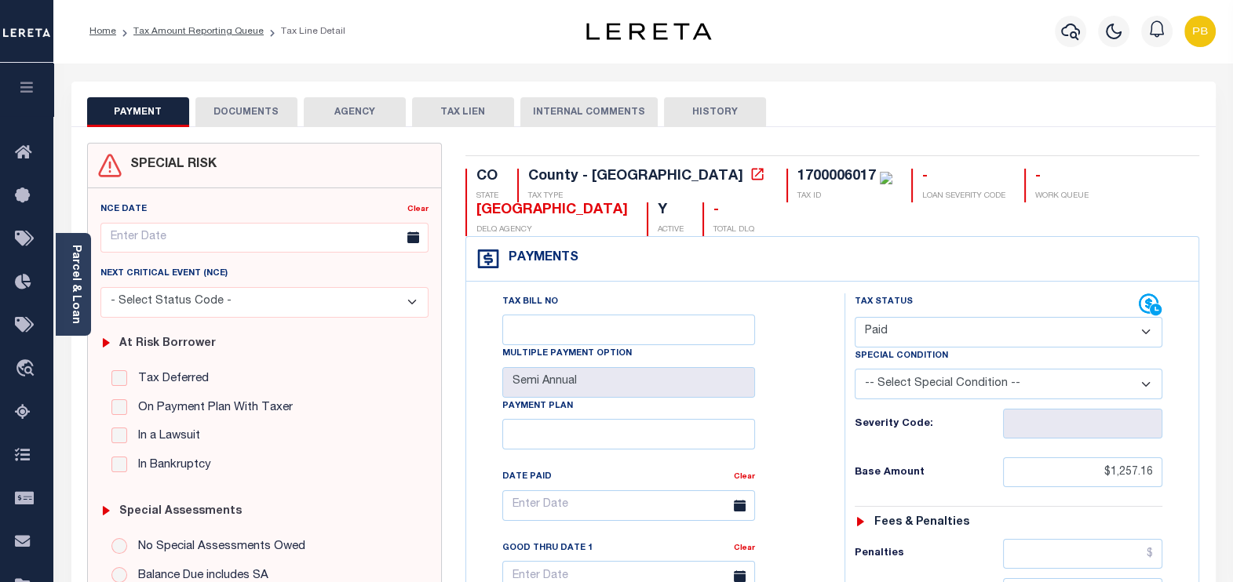
click at [246, 106] on button "DOCUMENTS" at bounding box center [246, 112] width 102 height 30
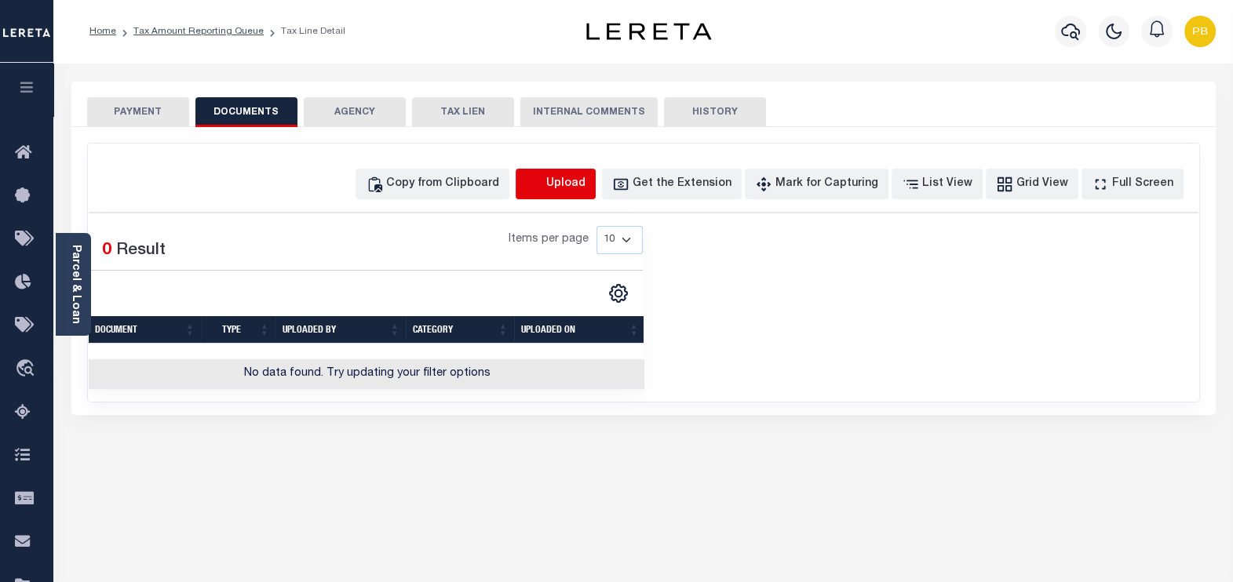
click at [543, 182] on icon "button" at bounding box center [534, 184] width 17 height 17
select select "POP"
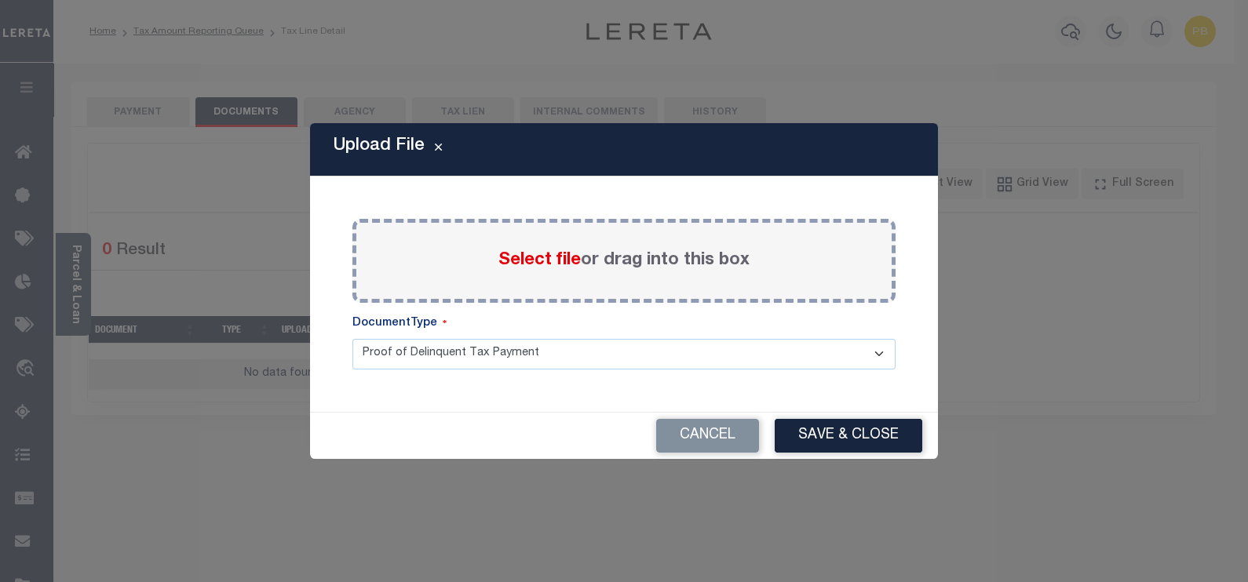
click at [523, 259] on span "Select file" at bounding box center [539, 260] width 82 height 17
click at [0, 0] on input "Select file or drag into this box" at bounding box center [0, 0] width 0 height 0
click at [286, 105] on div "Upload File Paste copied image or file into this box Select file or drag into t…" at bounding box center [624, 291] width 1248 height 582
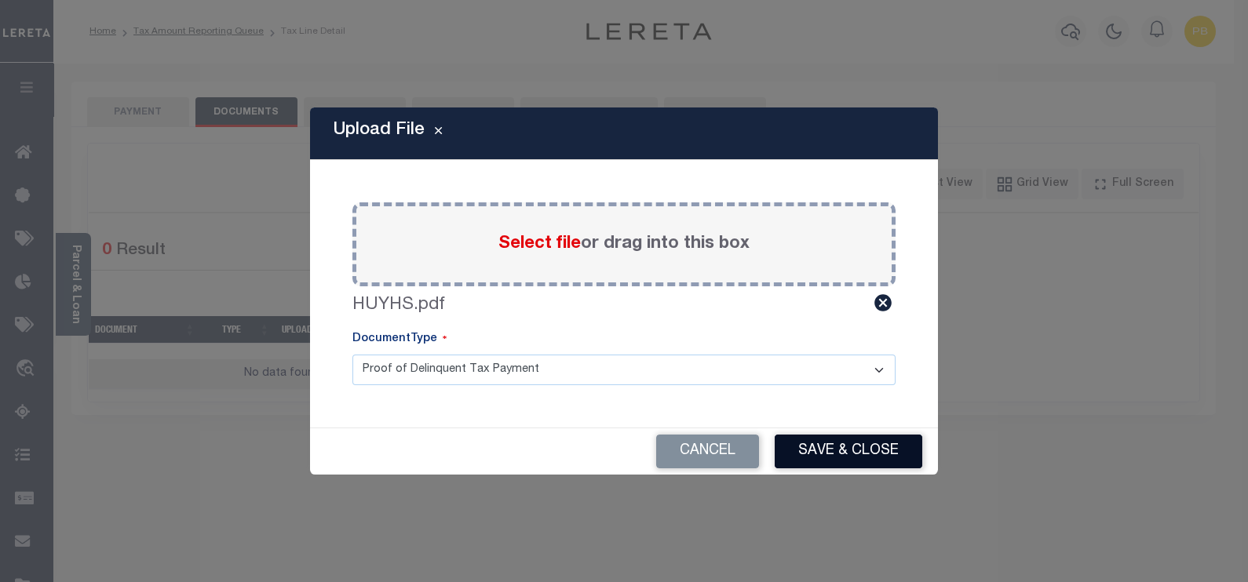
click at [819, 452] on button "Save & Close" at bounding box center [849, 452] width 148 height 34
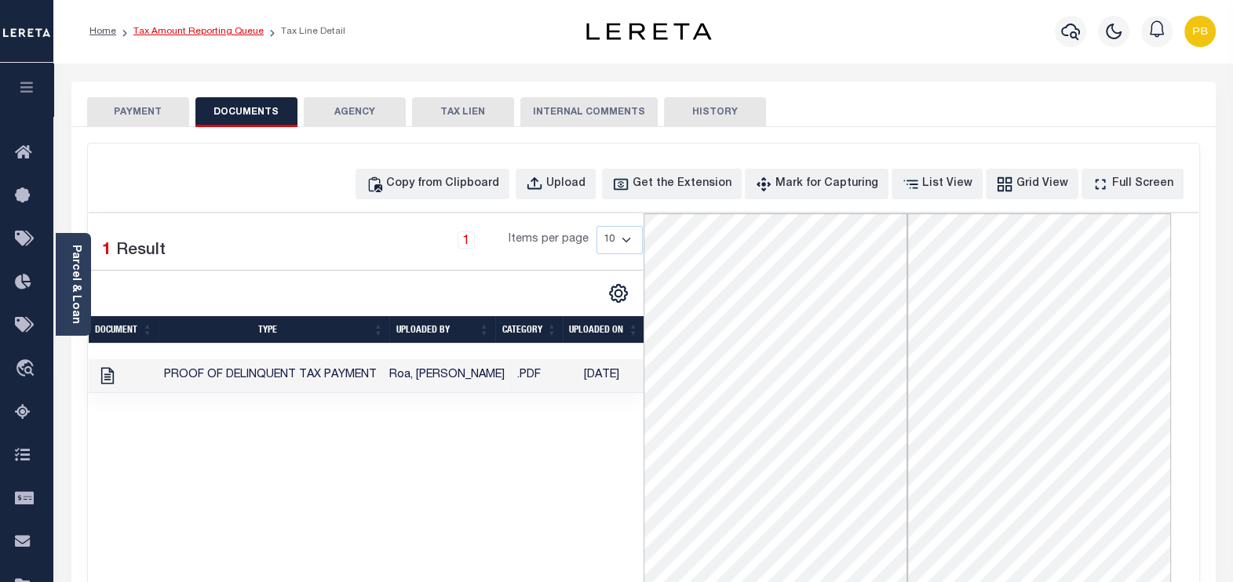
click at [227, 30] on link "Tax Amount Reporting Queue" at bounding box center [198, 31] width 130 height 9
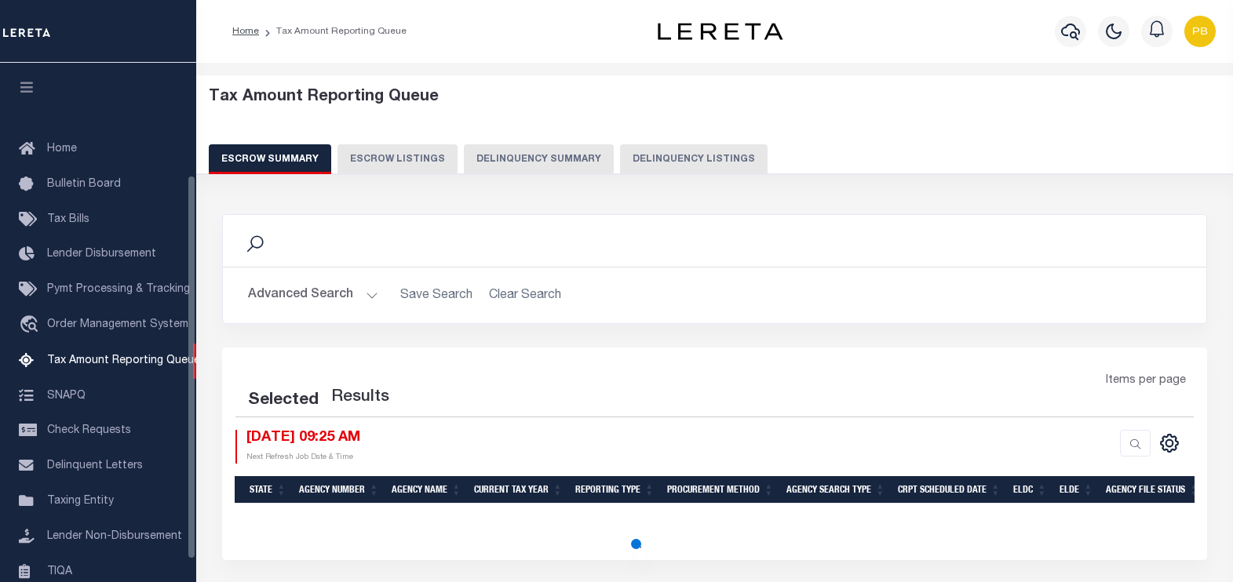
select select "100"
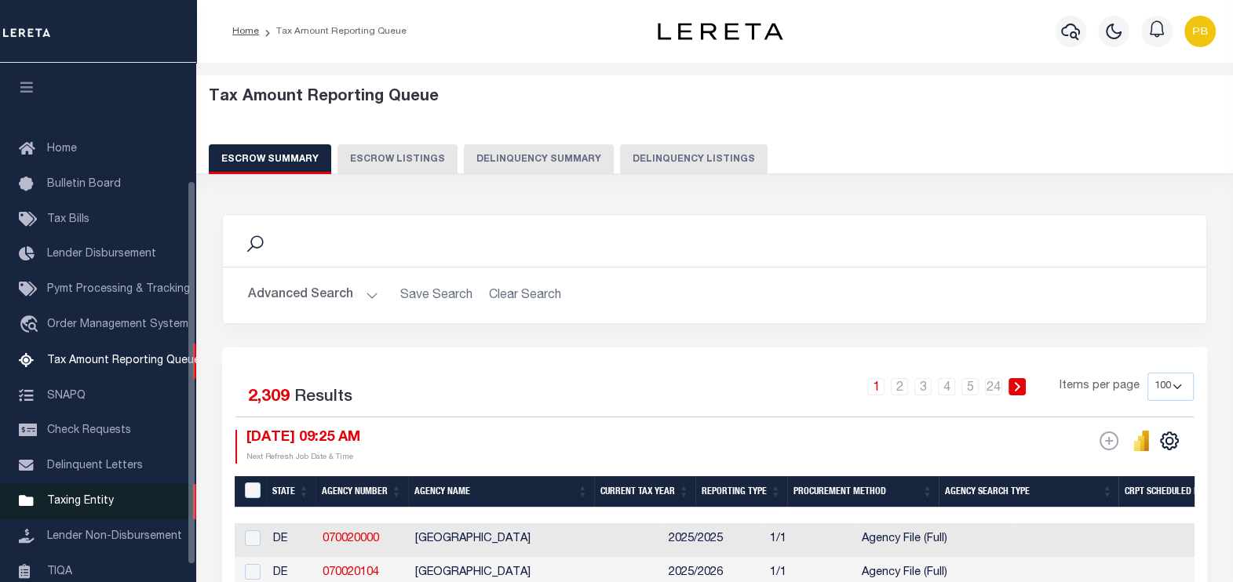
scroll to position [159, 0]
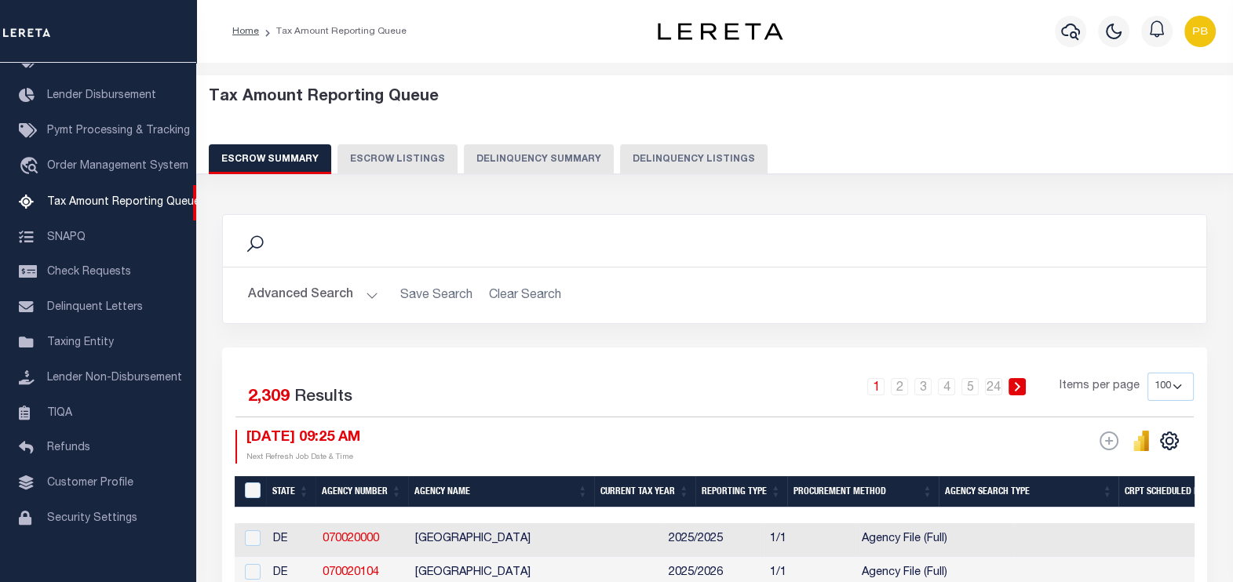
click at [648, 153] on button "Delinquency Listings" at bounding box center [694, 159] width 148 height 30
select select "100"
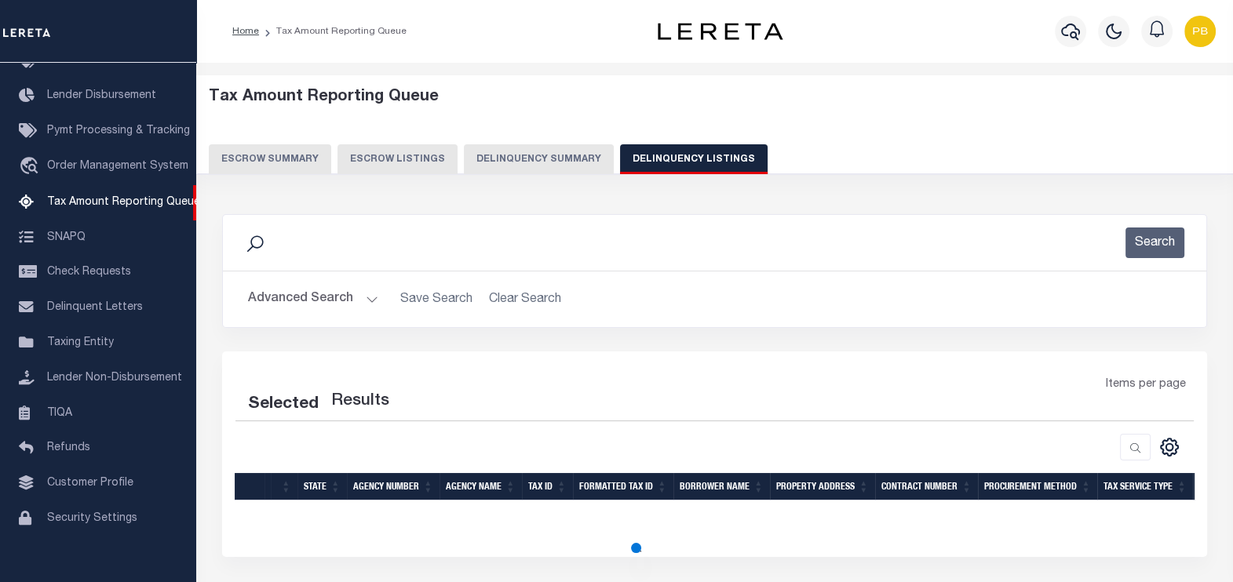
select select "100"
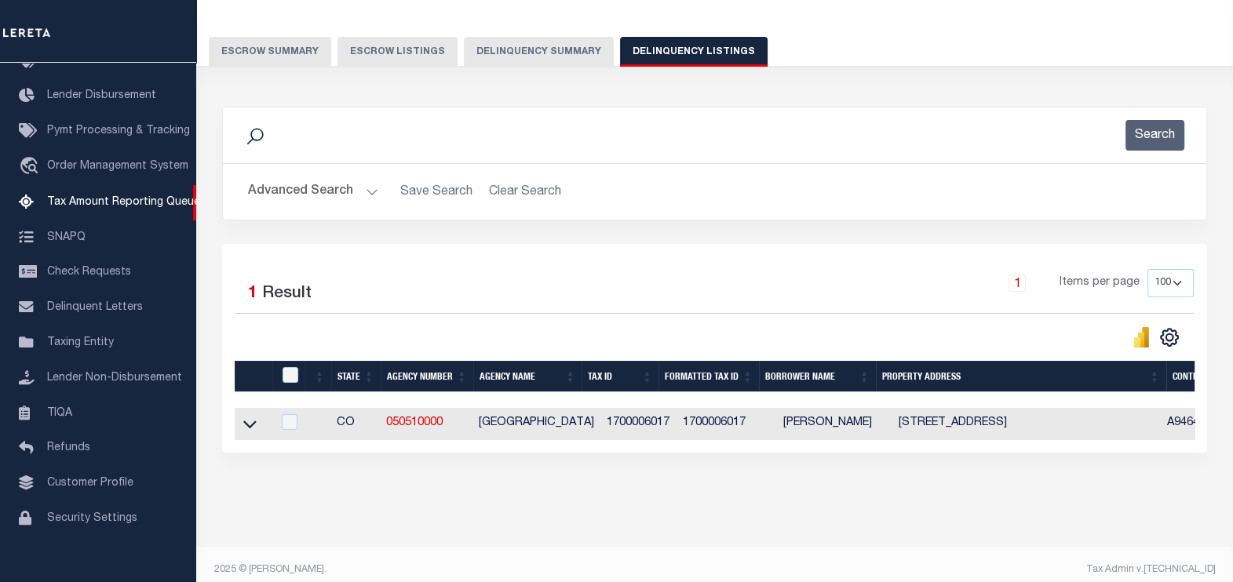
scroll to position [130, 0]
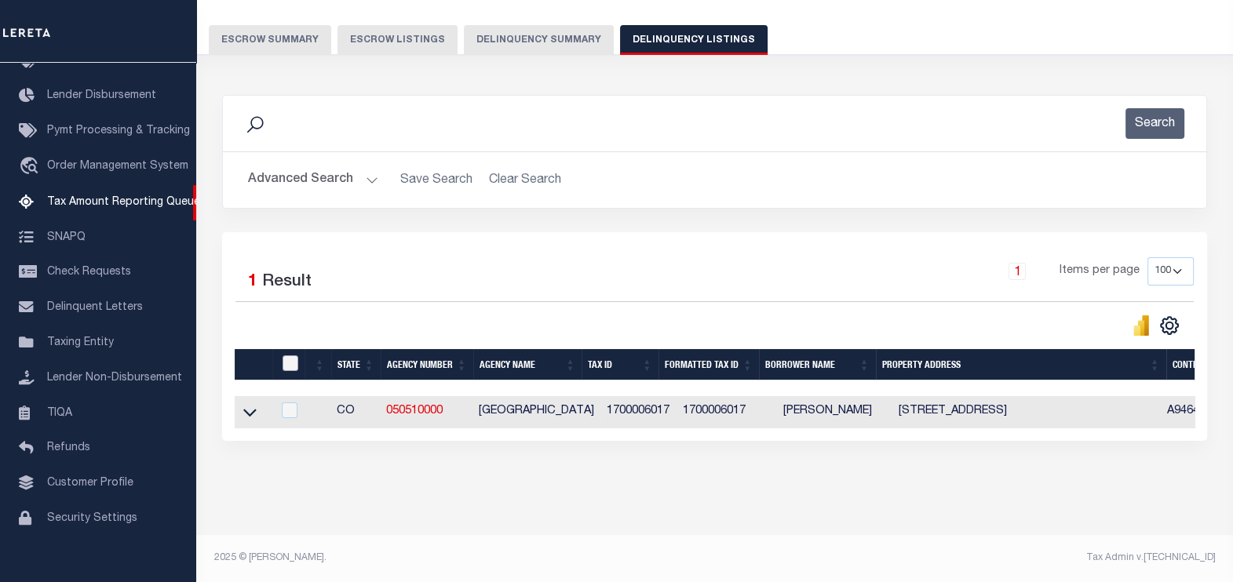
click at [290, 356] on input "checkbox" at bounding box center [291, 364] width 16 height 16
checkbox input "true"
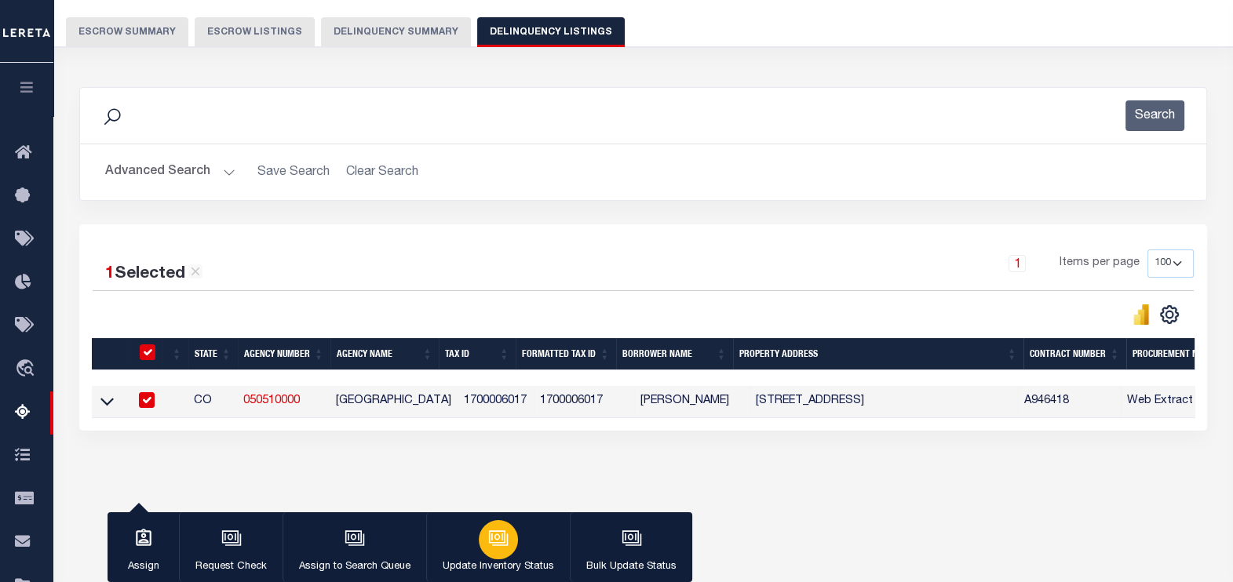
click at [483, 536] on div "button" at bounding box center [498, 539] width 39 height 39
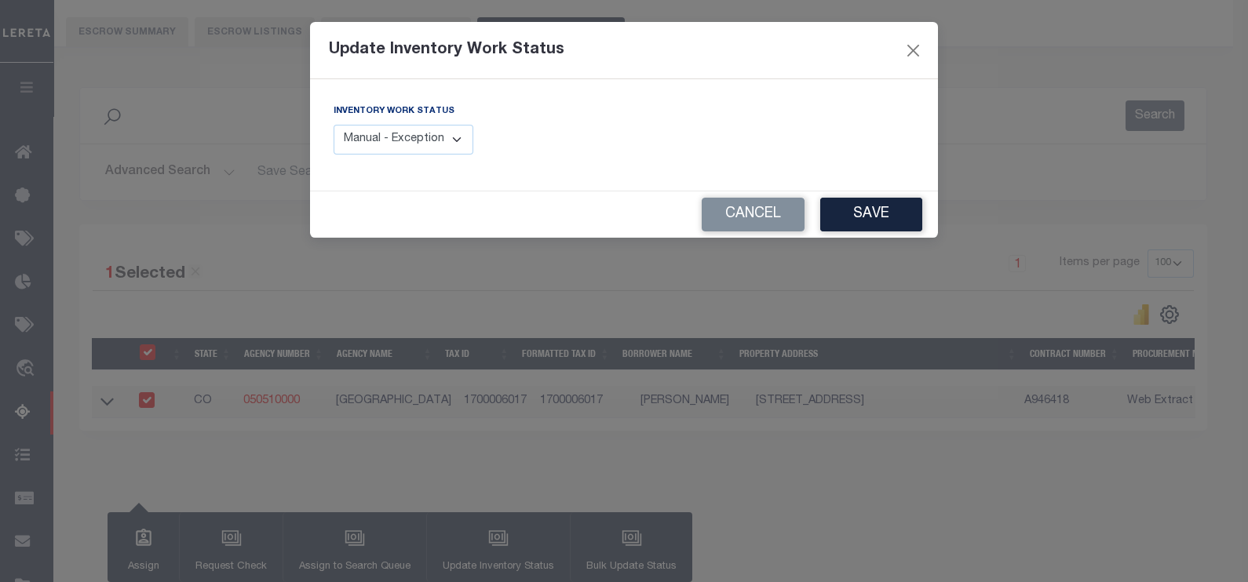
click at [438, 129] on select "Manual - Exception Pended - Awaiting Search Late Add Exception Completed" at bounding box center [404, 140] width 140 height 31
select select "4"
click at [334, 125] on select "Manual - Exception Pended - Awaiting Search Late Add Exception Completed" at bounding box center [404, 140] width 140 height 31
click at [873, 215] on button "Save" at bounding box center [871, 215] width 102 height 34
